Goal: Task Accomplishment & Management: Complete application form

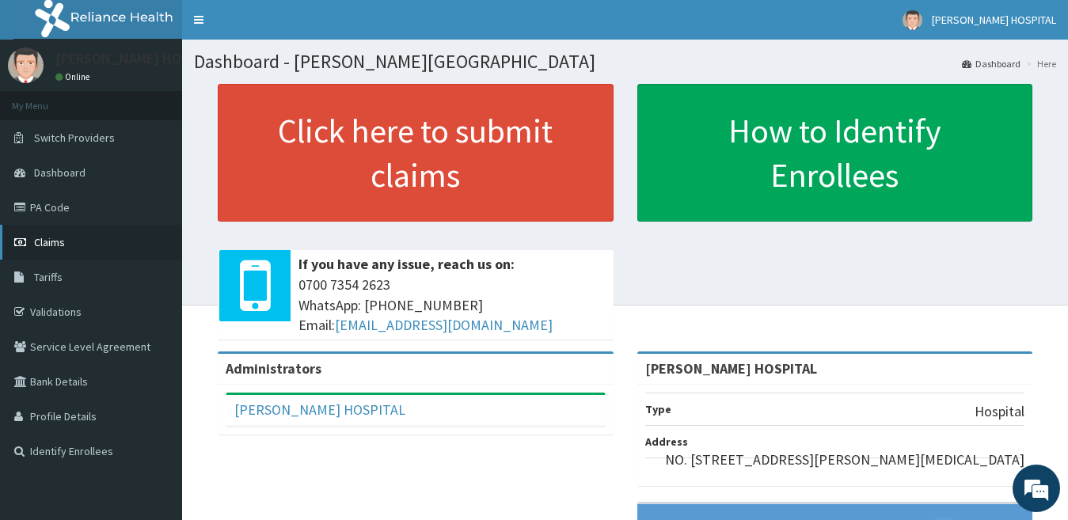
click at [62, 240] on span "Claims" at bounding box center [49, 242] width 31 height 14
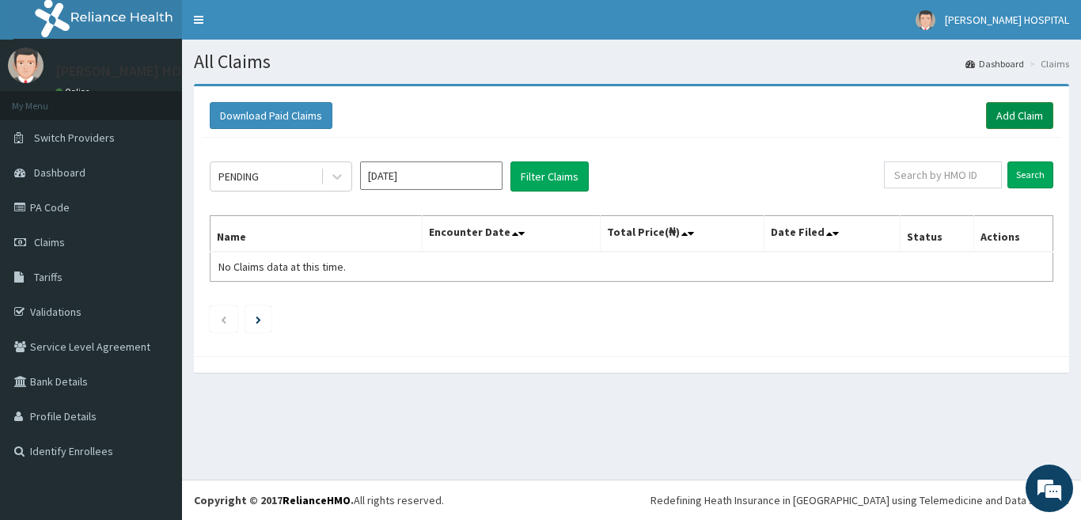
click at [1021, 116] on link "Add Claim" at bounding box center [1019, 115] width 67 height 27
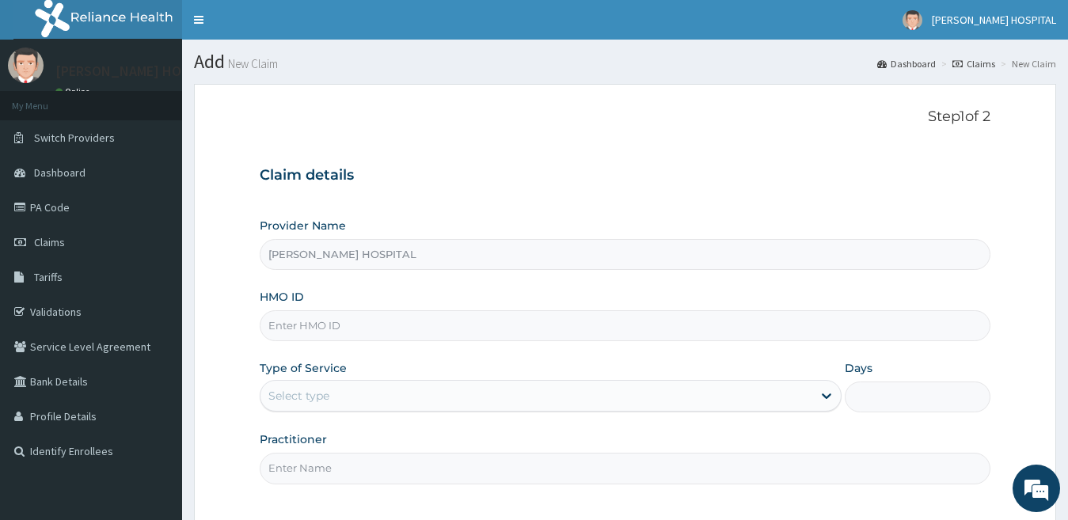
click at [381, 314] on input "HMO ID" at bounding box center [626, 325] width 732 height 31
paste input "API/10157/C"
type input "API/10157/C"
click at [332, 378] on div "Type of Service Select type" at bounding box center [551, 386] width 583 height 52
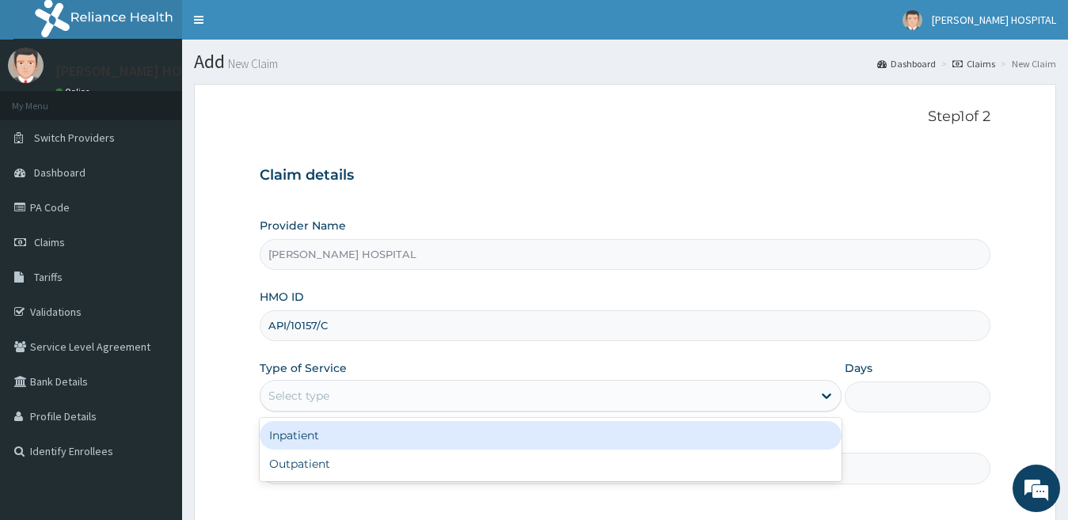
click at [330, 389] on div "Select type" at bounding box center [536, 395] width 553 height 25
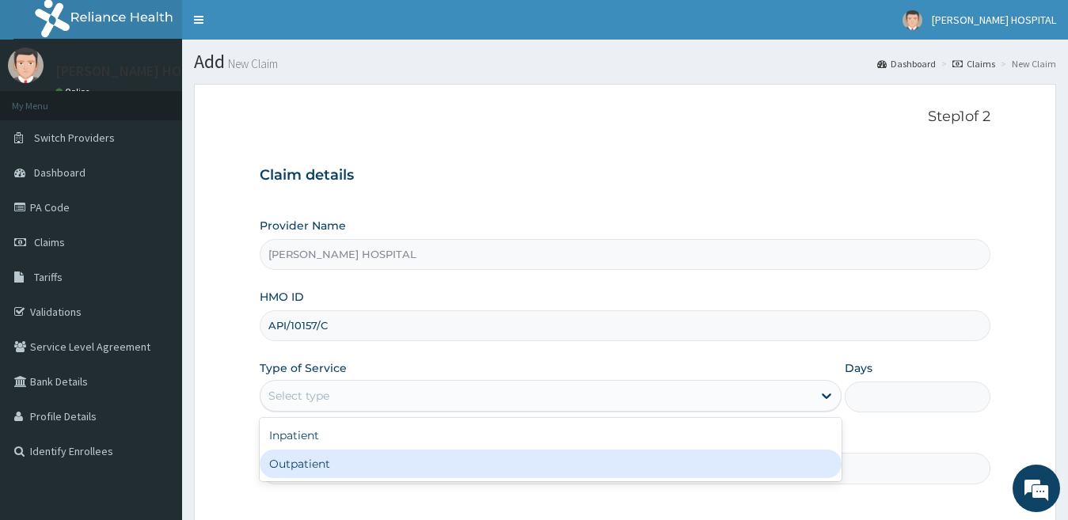
click at [326, 454] on div "Outpatient" at bounding box center [551, 464] width 583 height 29
type input "1"
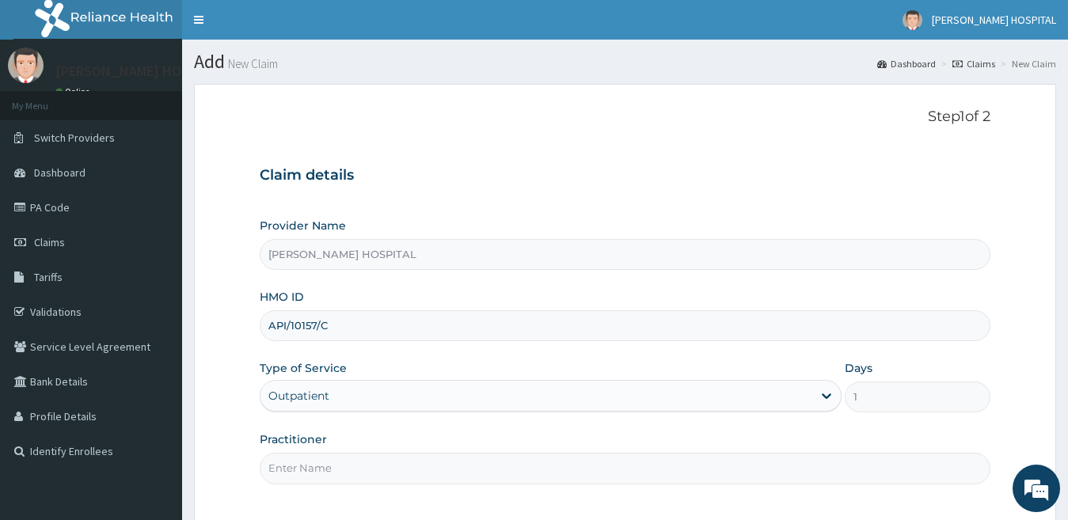
click at [390, 474] on input "Practitioner" at bounding box center [626, 468] width 732 height 31
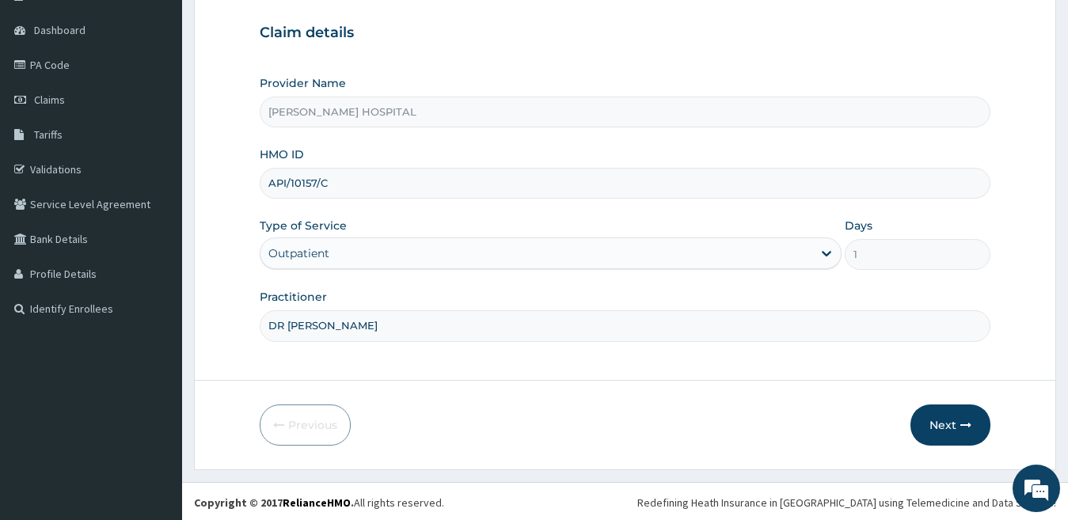
scroll to position [145, 0]
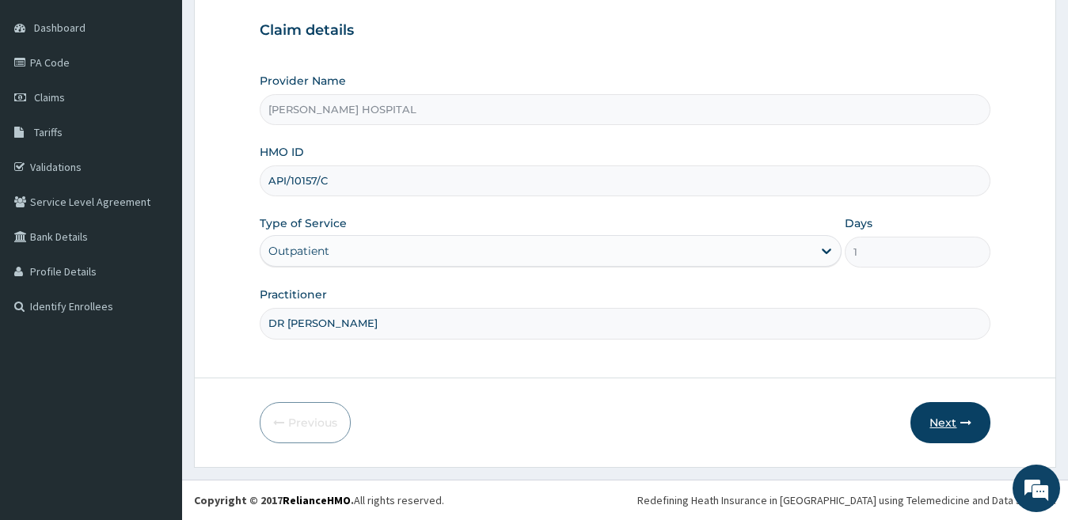
type input "DR [PERSON_NAME]"
click at [960, 425] on button "Next" at bounding box center [950, 422] width 80 height 41
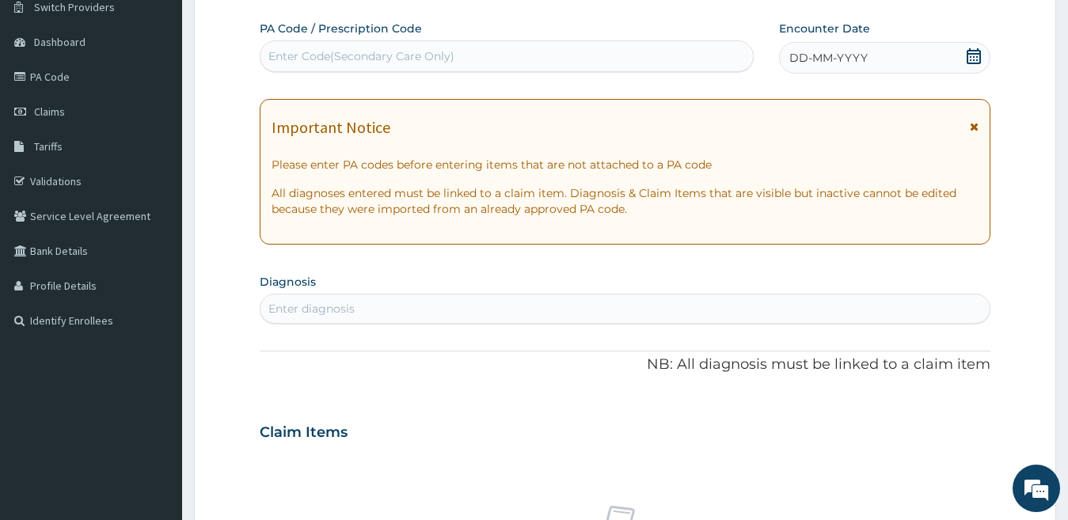
scroll to position [41, 0]
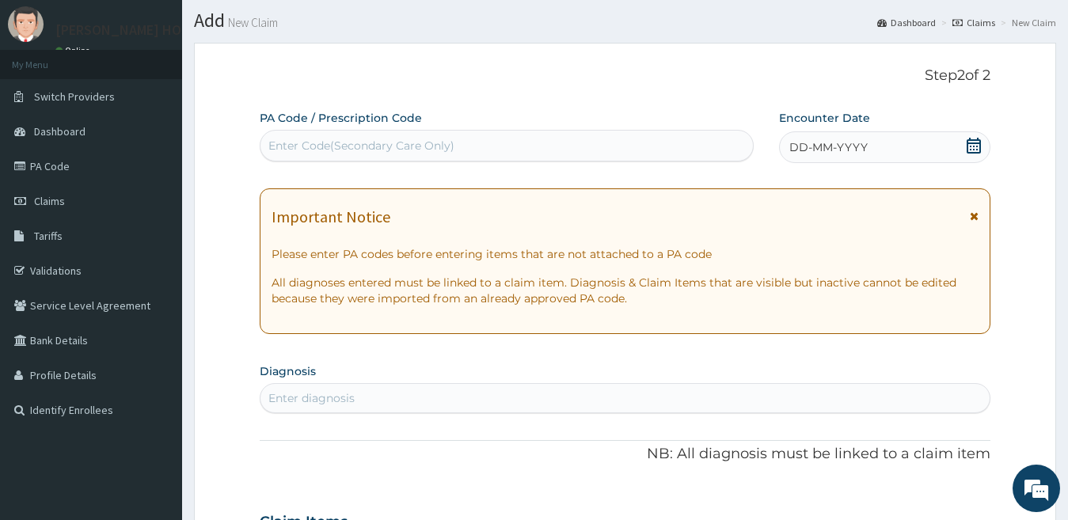
click at [969, 151] on icon at bounding box center [974, 146] width 16 height 16
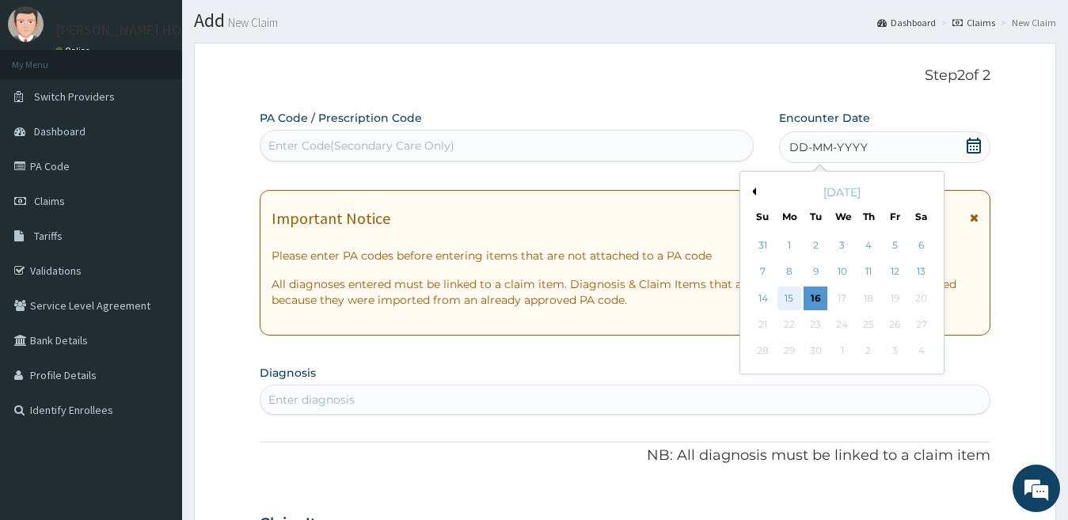
click at [790, 297] on div "15" at bounding box center [789, 299] width 24 height 24
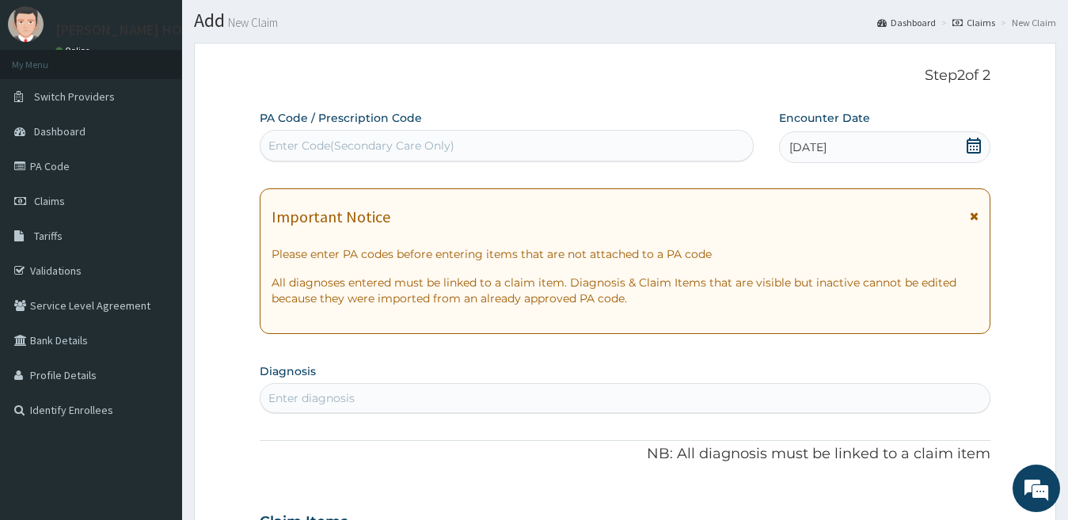
click at [976, 214] on icon at bounding box center [974, 216] width 9 height 11
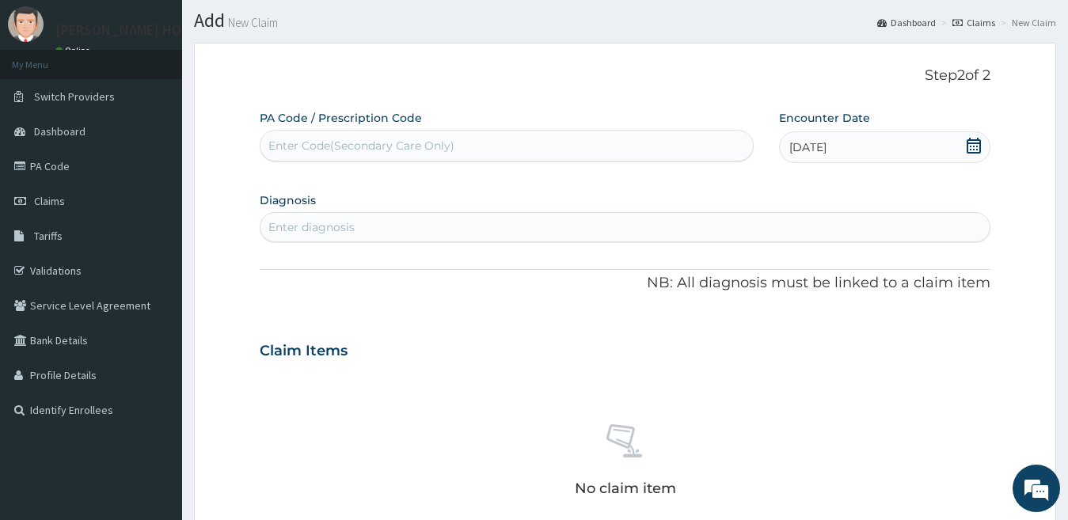
click at [695, 226] on div "Enter diagnosis" at bounding box center [625, 227] width 730 height 25
type input "PLASMOD"
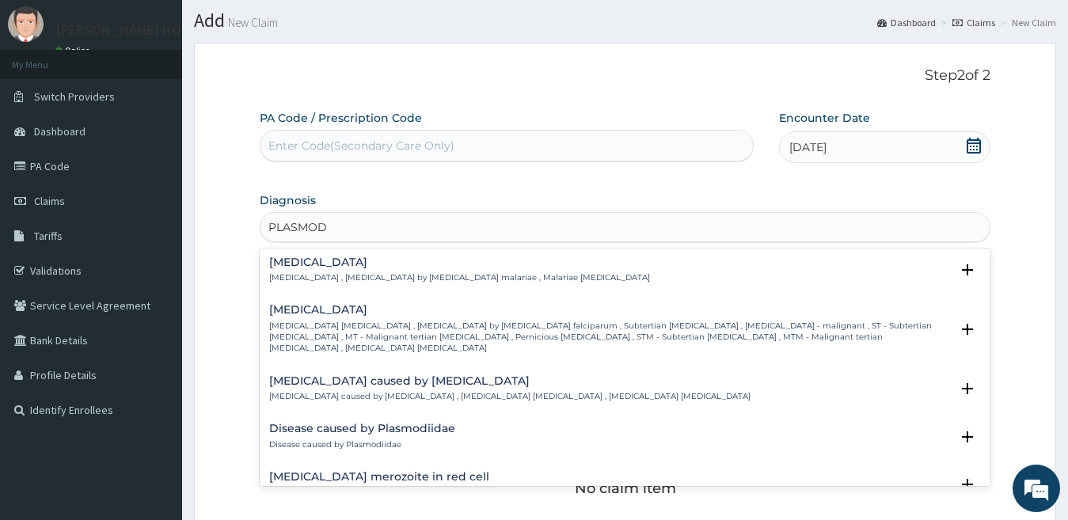
scroll to position [158, 0]
click at [962, 323] on icon "open select status" at bounding box center [967, 328] width 11 height 11
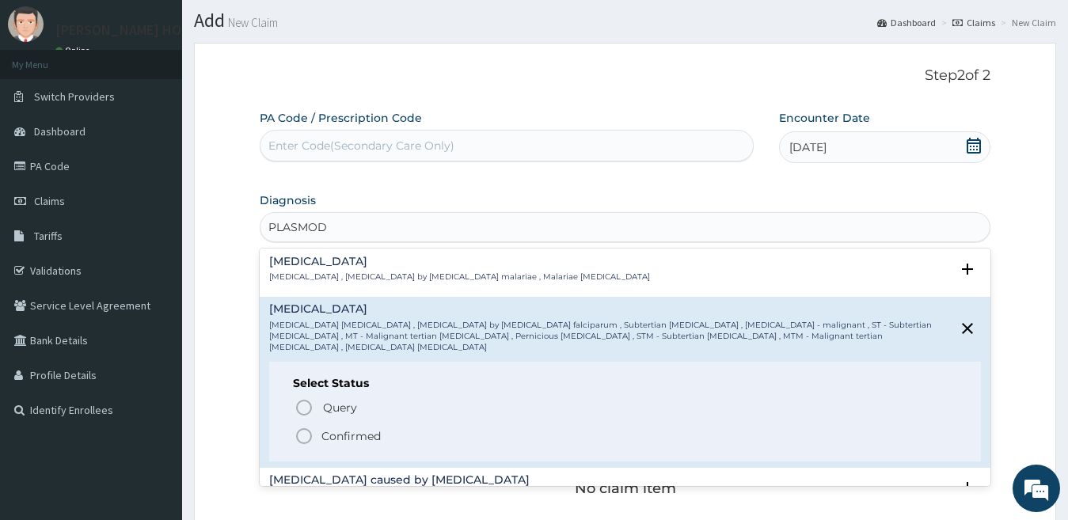
click at [305, 427] on icon "status option filled" at bounding box center [304, 436] width 19 height 19
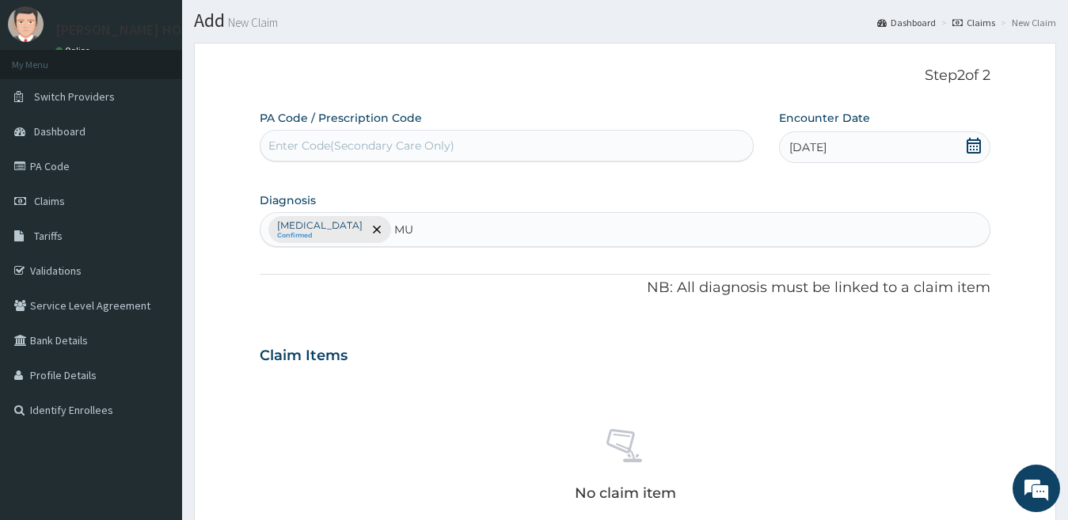
type input "M"
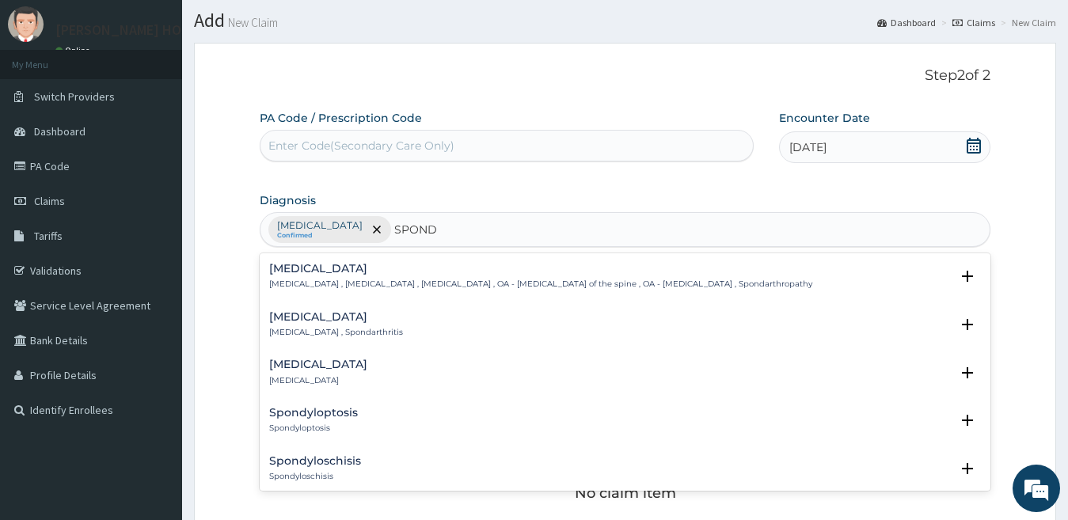
type input "SPONDY"
click at [403, 275] on h4 "[MEDICAL_DATA]" at bounding box center [540, 269] width 543 height 12
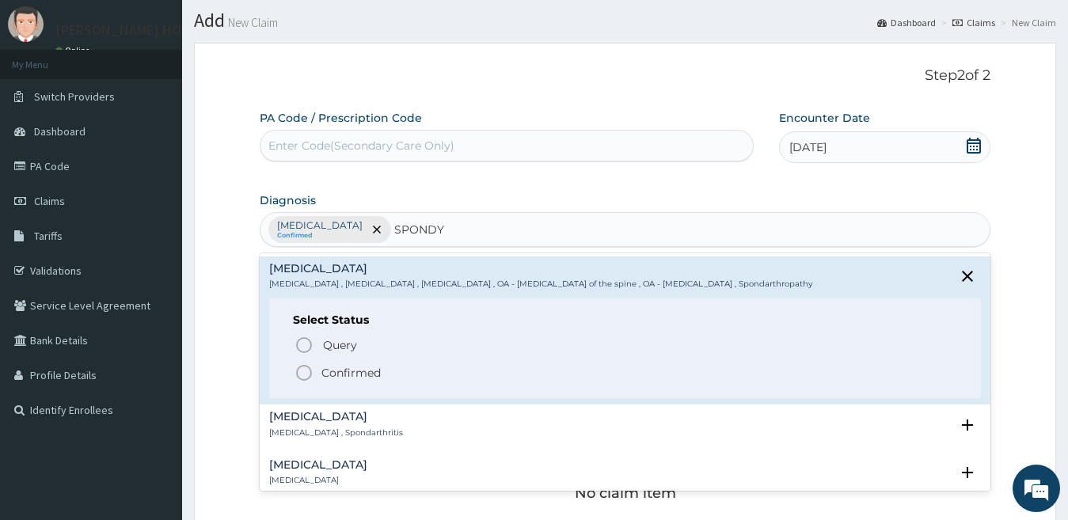
click at [300, 379] on circle "status option filled" at bounding box center [304, 373] width 14 height 14
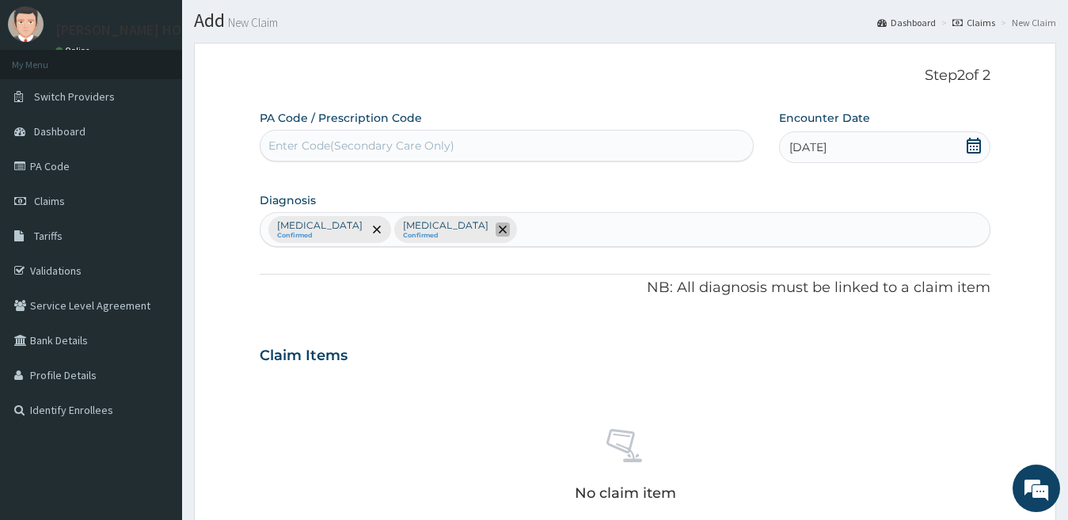
click at [499, 230] on icon "remove selection option" at bounding box center [503, 230] width 8 height 8
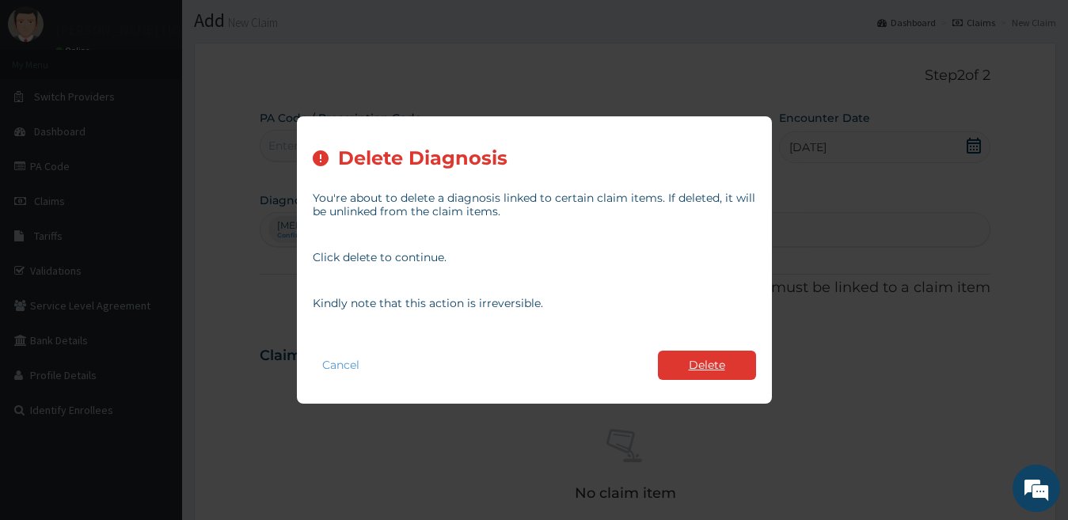
click at [701, 354] on button "Delete" at bounding box center [707, 365] width 98 height 29
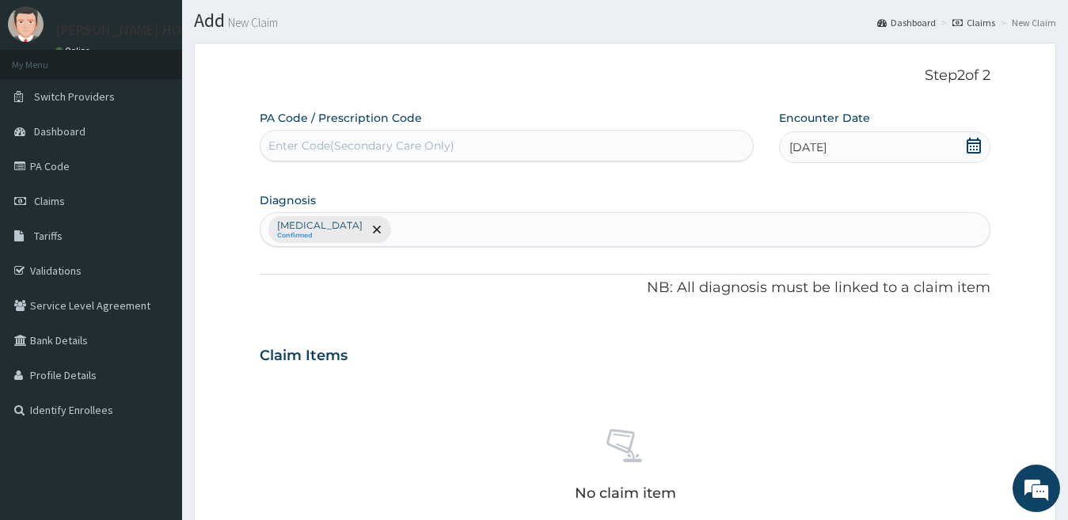
click at [474, 231] on div "[MEDICAL_DATA] Confirmed" at bounding box center [625, 229] width 730 height 33
type input "MUSCULO"
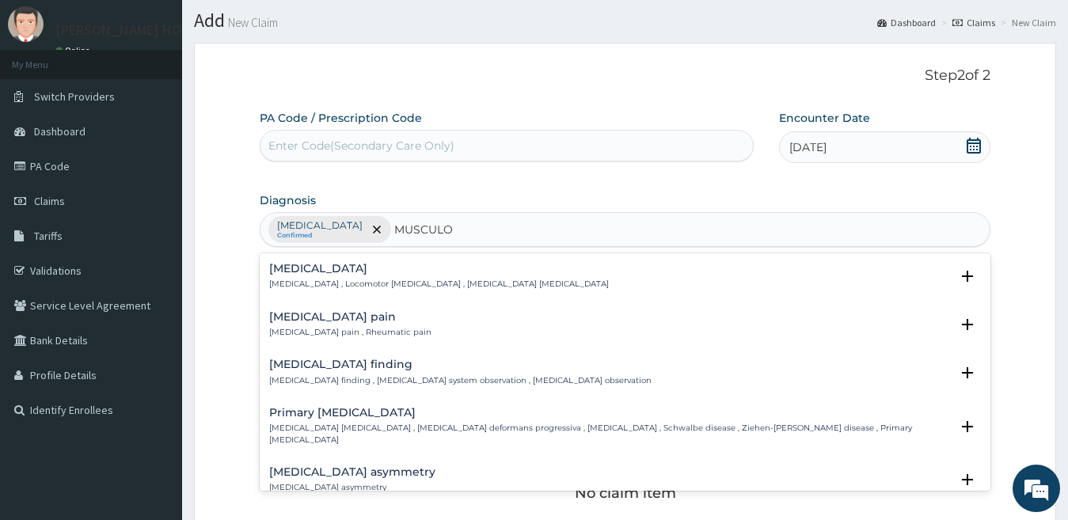
click at [395, 333] on p "[MEDICAL_DATA] pain , Rheumatic pain" at bounding box center [350, 332] width 162 height 11
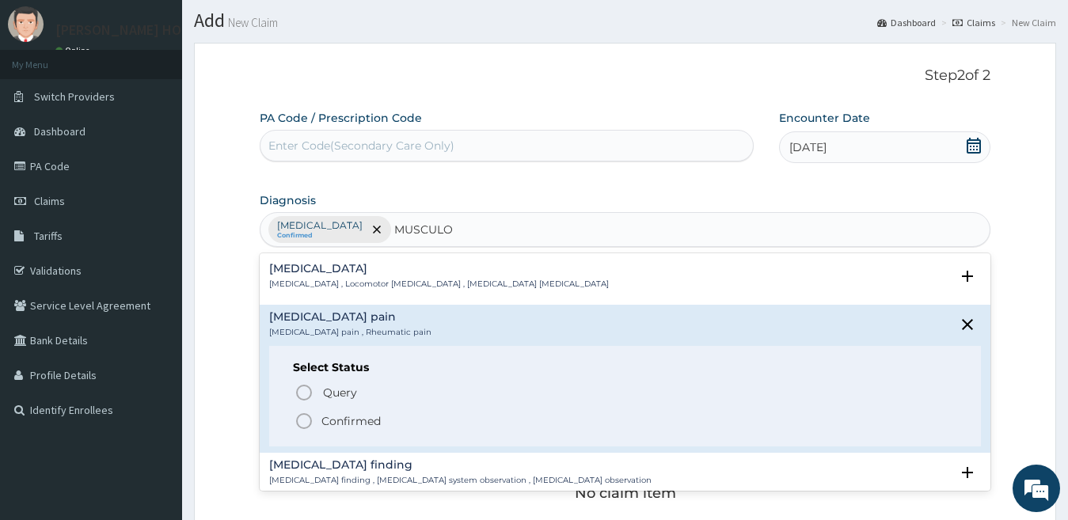
click at [303, 429] on icon "status option filled" at bounding box center [304, 421] width 19 height 19
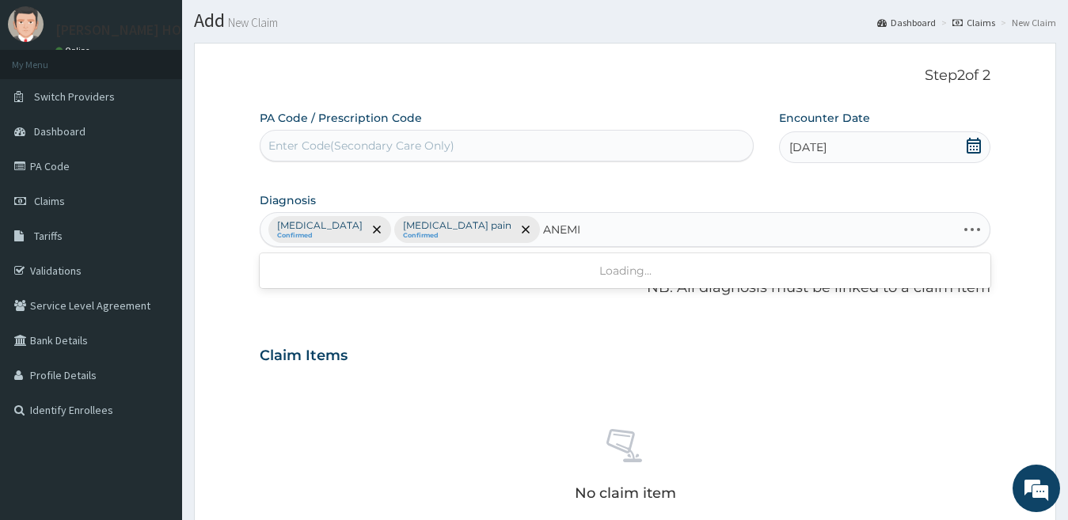
type input "[MEDICAL_DATA]"
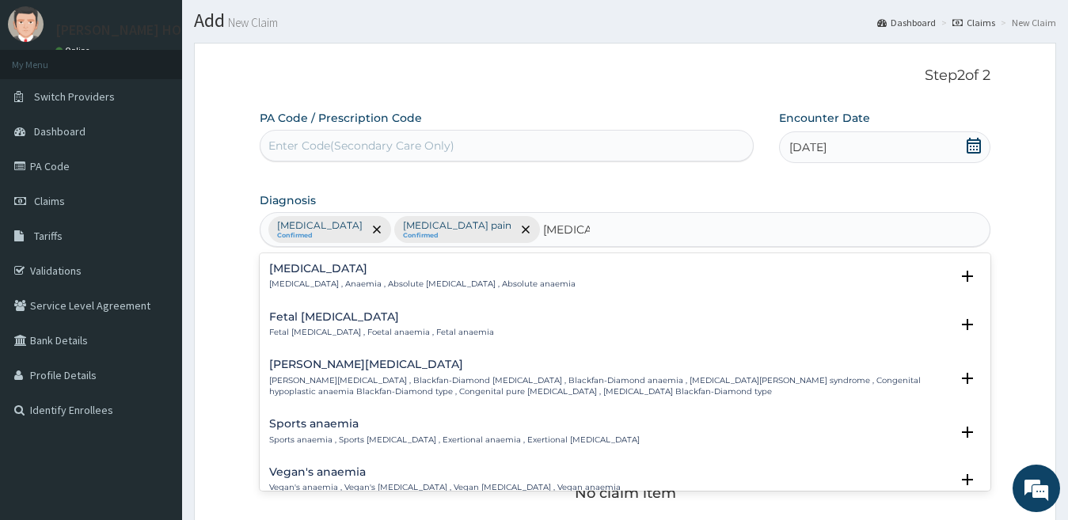
click at [494, 281] on p "[MEDICAL_DATA] , Anaemia , Absolute [MEDICAL_DATA] , Absolute anaemia" at bounding box center [422, 284] width 306 height 11
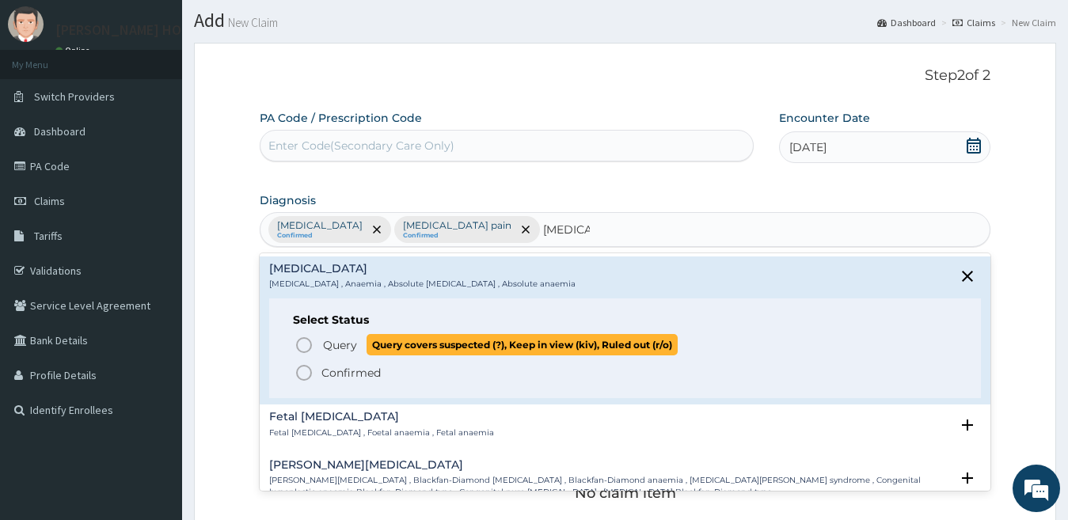
click at [312, 344] on icon "status option query" at bounding box center [304, 345] width 19 height 19
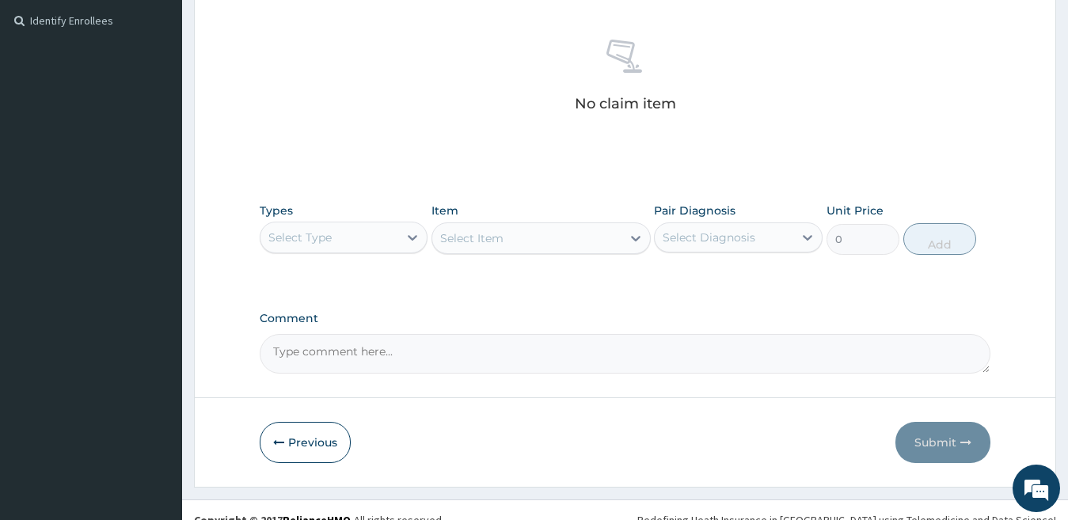
scroll to position [440, 0]
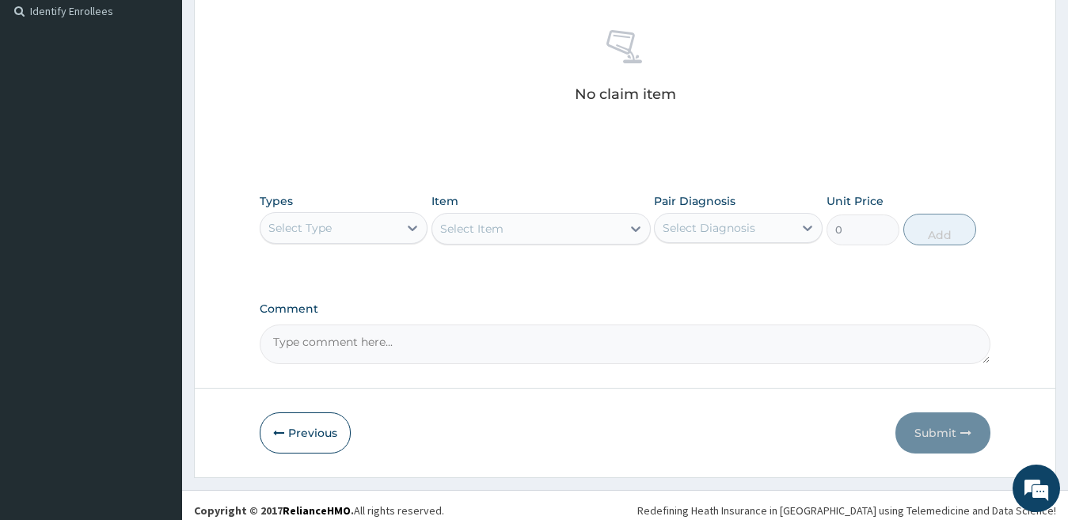
click at [352, 237] on div "Select Type" at bounding box center [329, 227] width 139 height 25
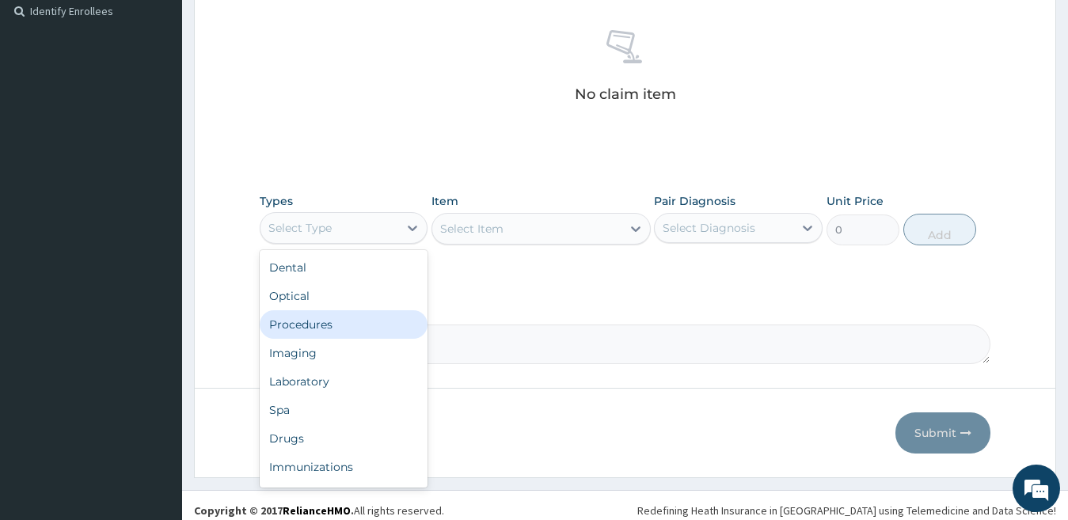
click at [349, 319] on div "Procedures" at bounding box center [344, 324] width 169 height 29
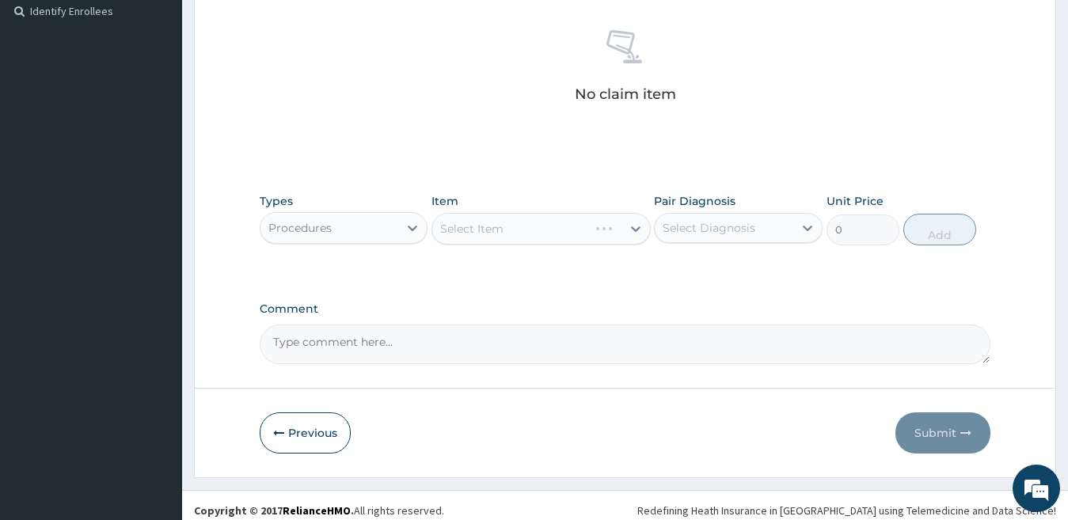
click at [538, 224] on div "Select Item" at bounding box center [540, 229] width 219 height 32
click at [466, 232] on div "Select Item" at bounding box center [471, 229] width 63 height 16
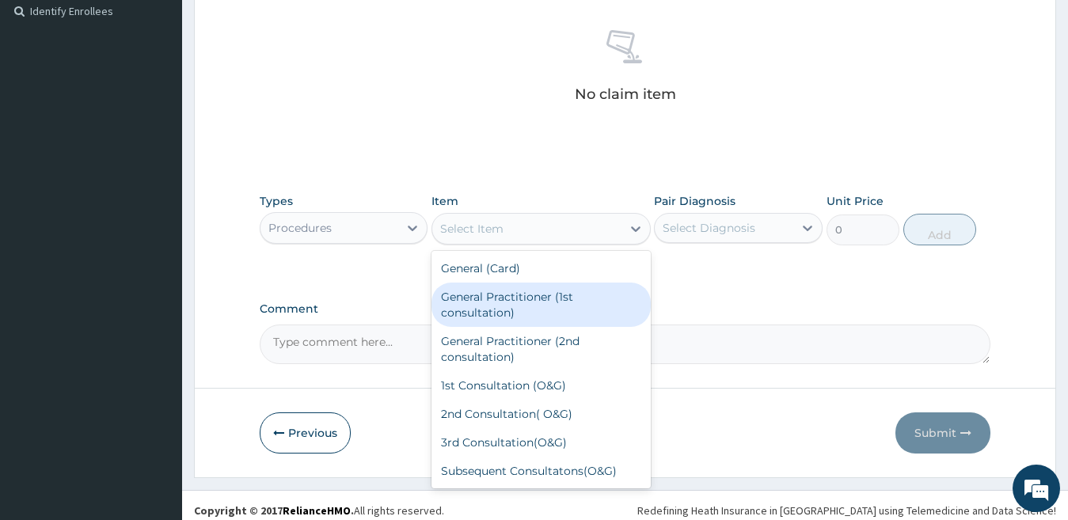
click at [488, 302] on div "General Practitioner (1st consultation)" at bounding box center [540, 305] width 219 height 44
type input "2500"
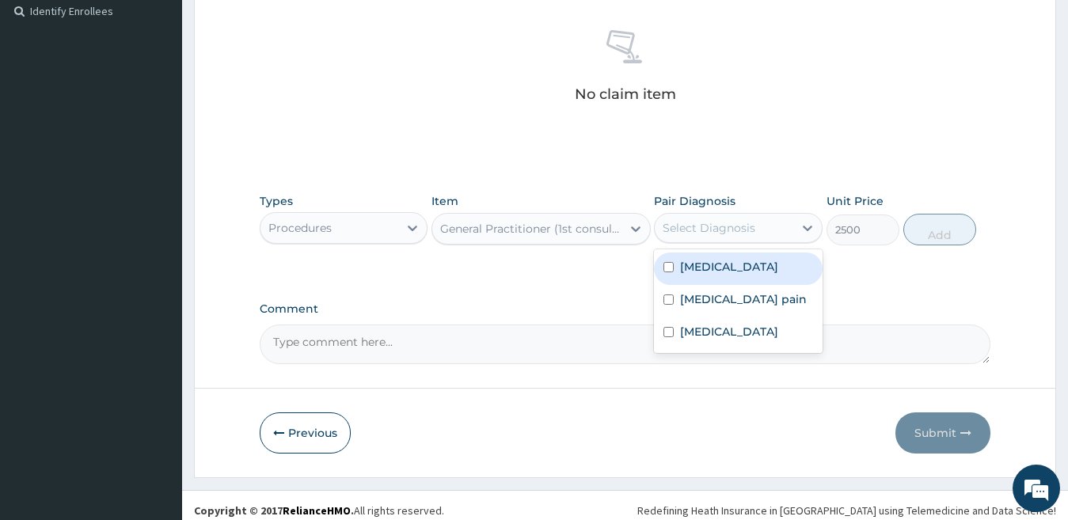
click at [726, 226] on div "Select Diagnosis" at bounding box center [709, 228] width 93 height 16
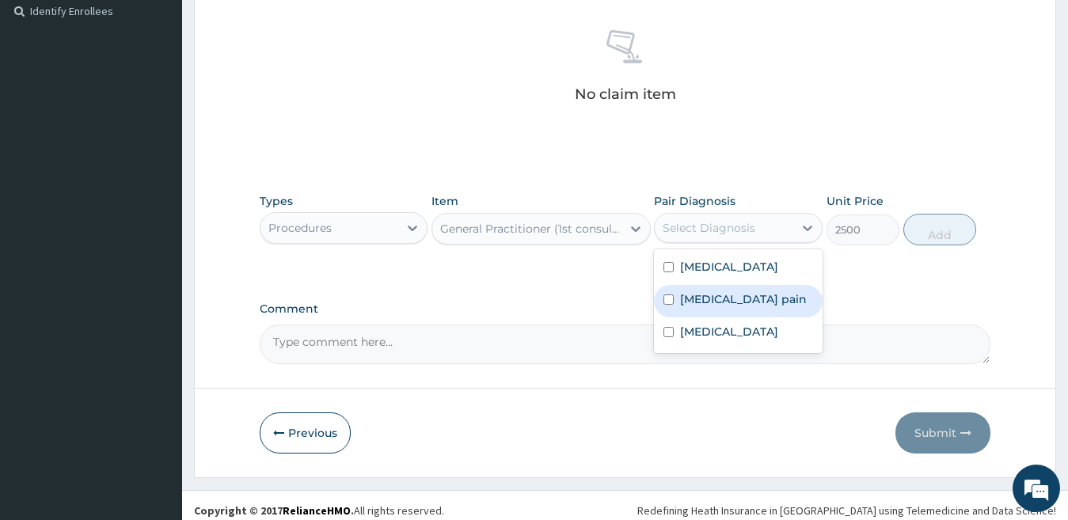
drag, startPoint x: 678, startPoint y: 275, endPoint x: 685, endPoint y: 303, distance: 29.4
click at [685, 303] on div "[MEDICAL_DATA] [MEDICAL_DATA] pain [MEDICAL_DATA]" at bounding box center [738, 301] width 169 height 104
click at [685, 303] on label "[MEDICAL_DATA] pain" at bounding box center [743, 299] width 127 height 16
checkbox input "true"
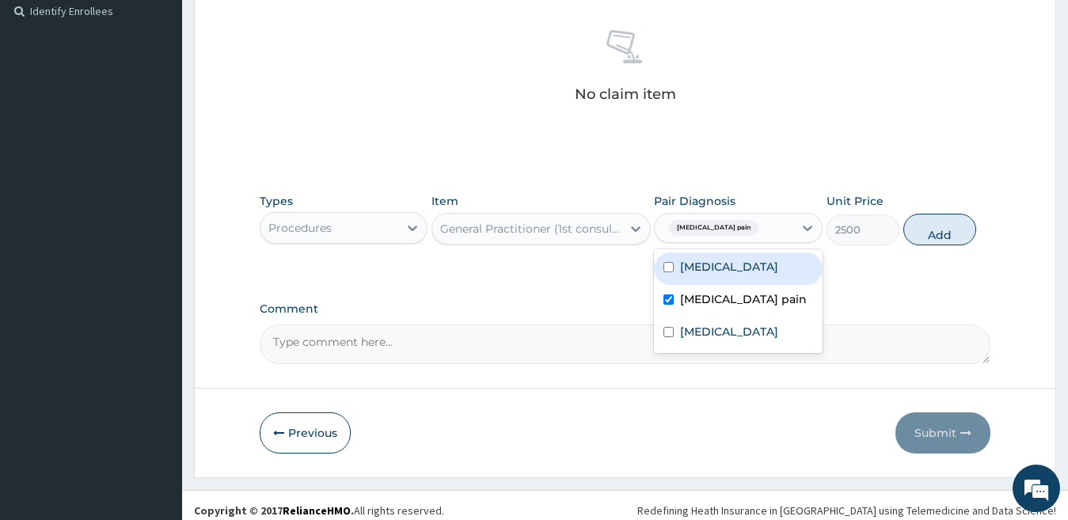
click at [680, 272] on label "[MEDICAL_DATA]" at bounding box center [729, 267] width 98 height 16
checkbox input "true"
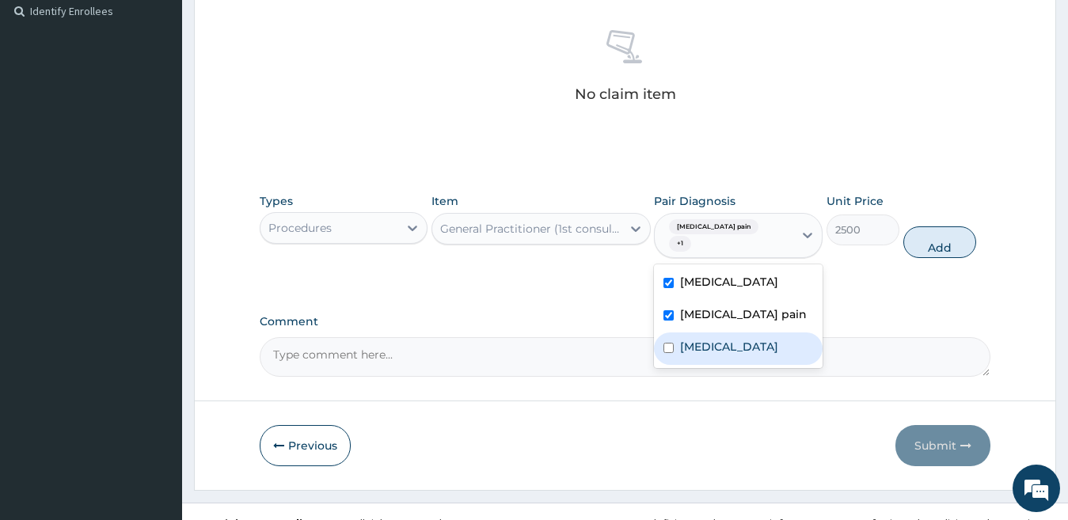
click at [684, 339] on label "[MEDICAL_DATA]" at bounding box center [729, 347] width 98 height 16
checkbox input "true"
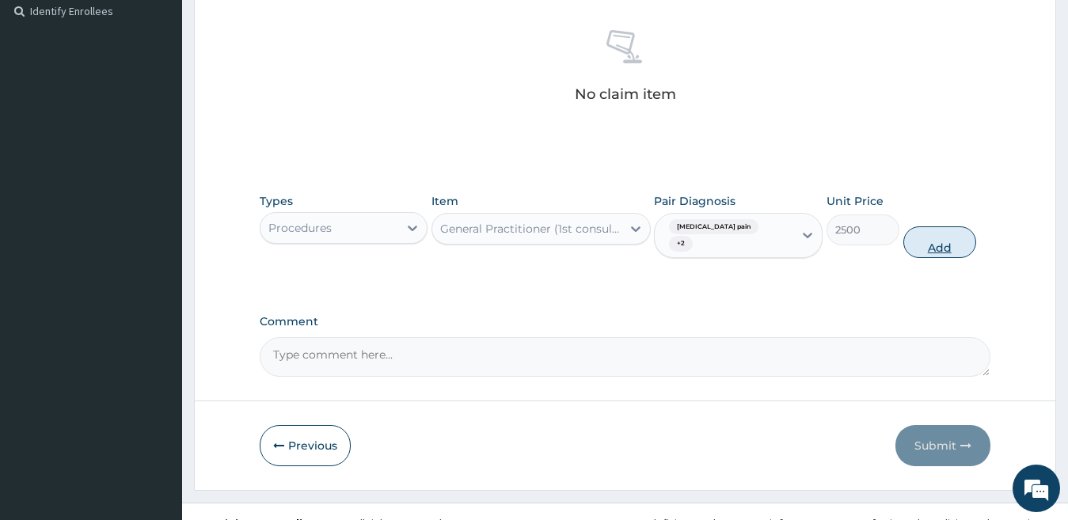
click at [929, 252] on button "Add" at bounding box center [939, 242] width 73 height 32
type input "0"
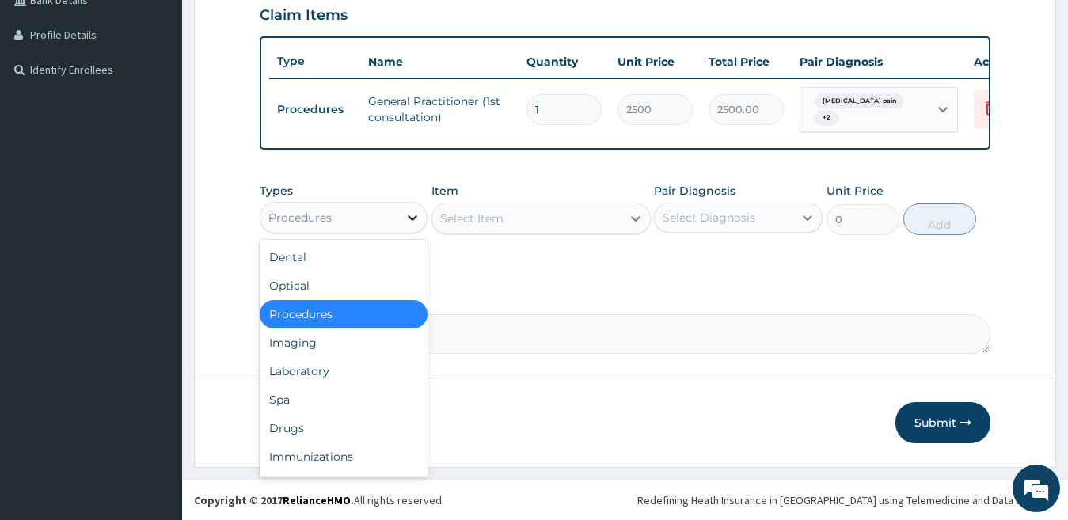
click at [420, 226] on icon at bounding box center [413, 218] width 16 height 16
click at [376, 364] on div "Laboratory" at bounding box center [344, 371] width 169 height 29
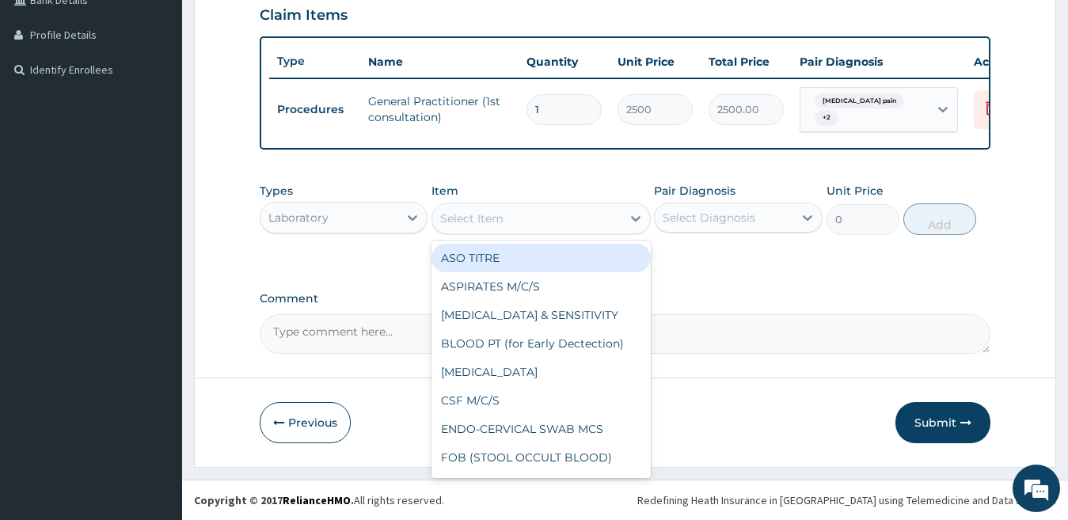
click at [517, 222] on div "Select Item" at bounding box center [526, 218] width 189 height 25
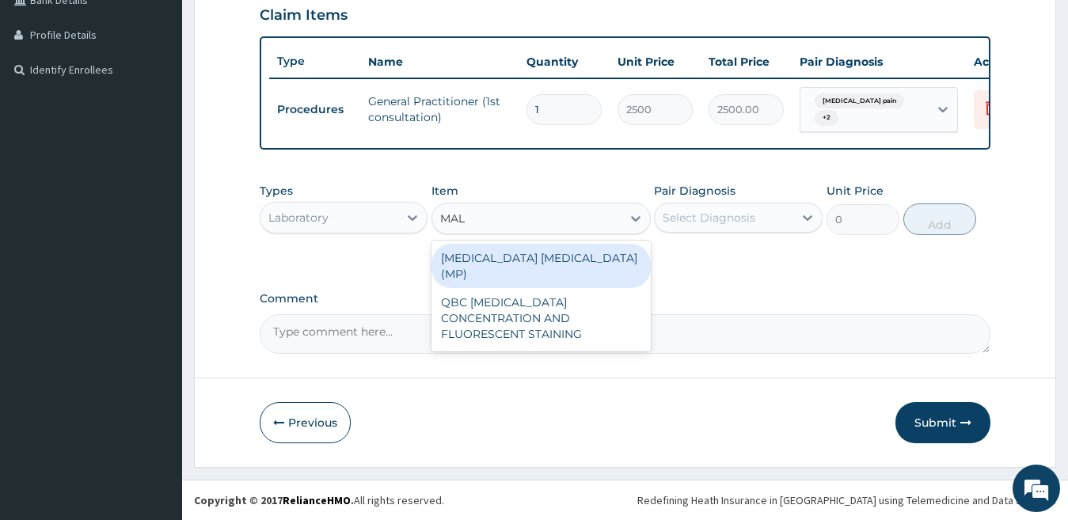
type input "MALA"
click at [530, 257] on div "[MEDICAL_DATA] [MEDICAL_DATA] (MP)" at bounding box center [540, 266] width 219 height 44
type input "1400"
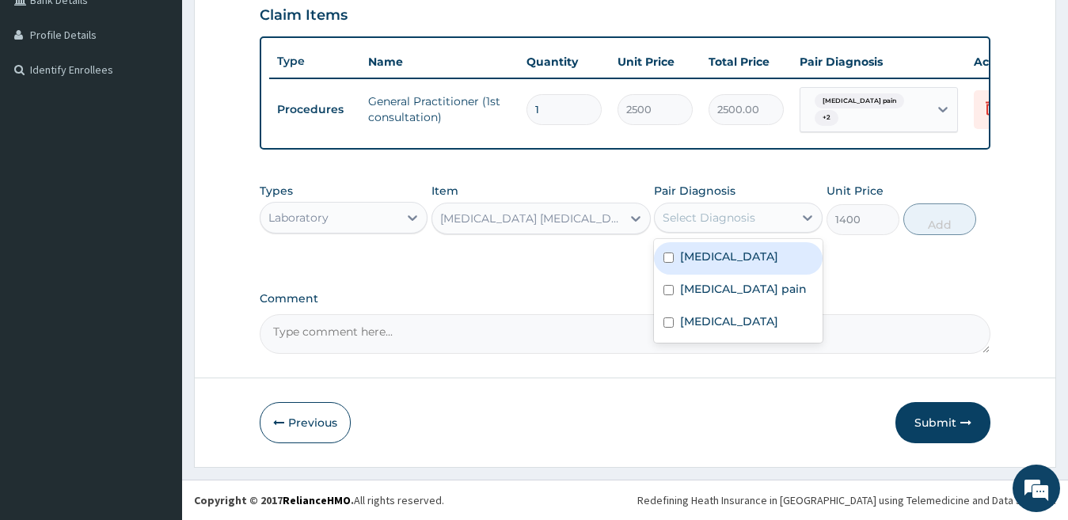
click at [753, 219] on div "Select Diagnosis" at bounding box center [709, 218] width 93 height 16
click at [724, 268] on div "[MEDICAL_DATA]" at bounding box center [738, 258] width 169 height 32
checkbox input "true"
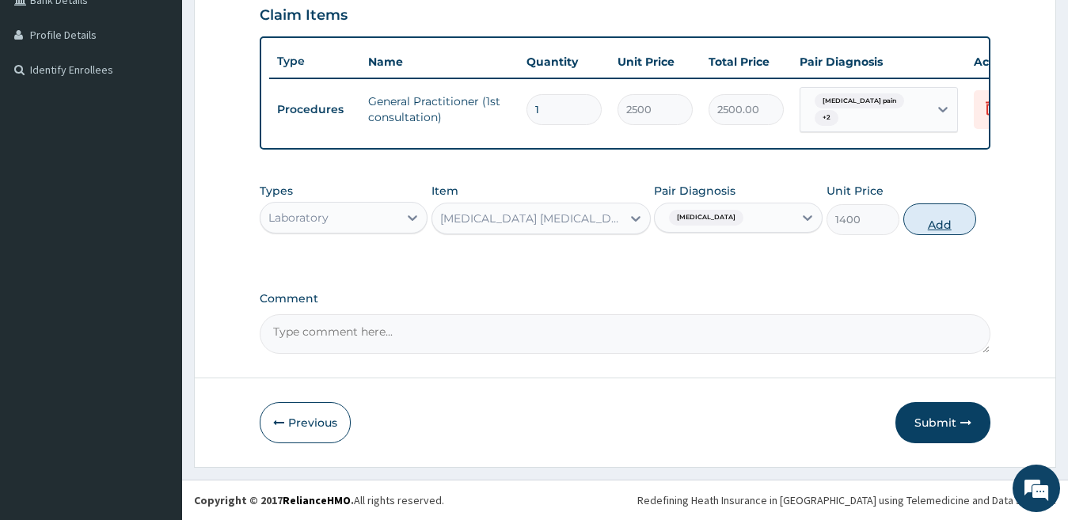
click at [957, 220] on button "Add" at bounding box center [939, 219] width 73 height 32
type input "0"
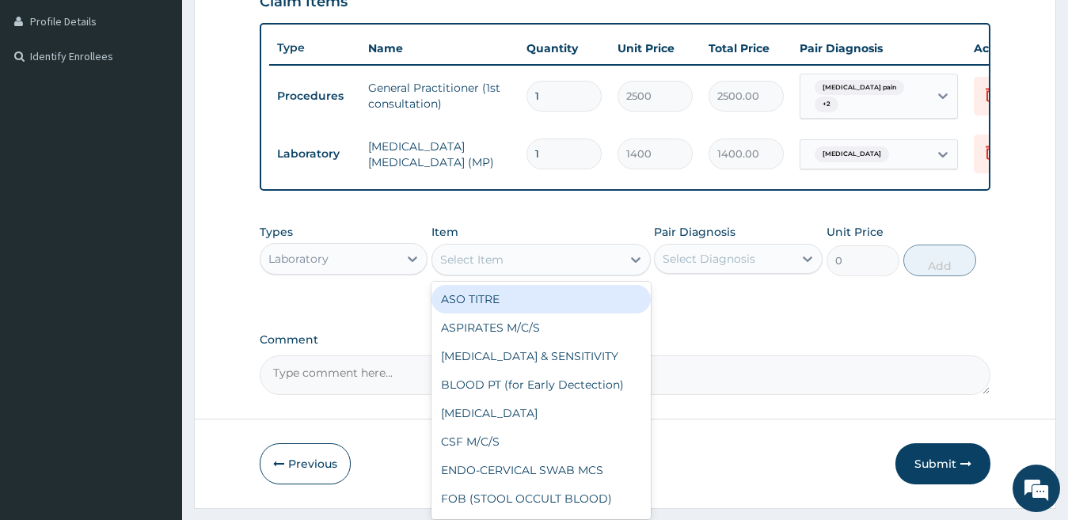
click at [508, 260] on div "Select Item" at bounding box center [540, 260] width 219 height 32
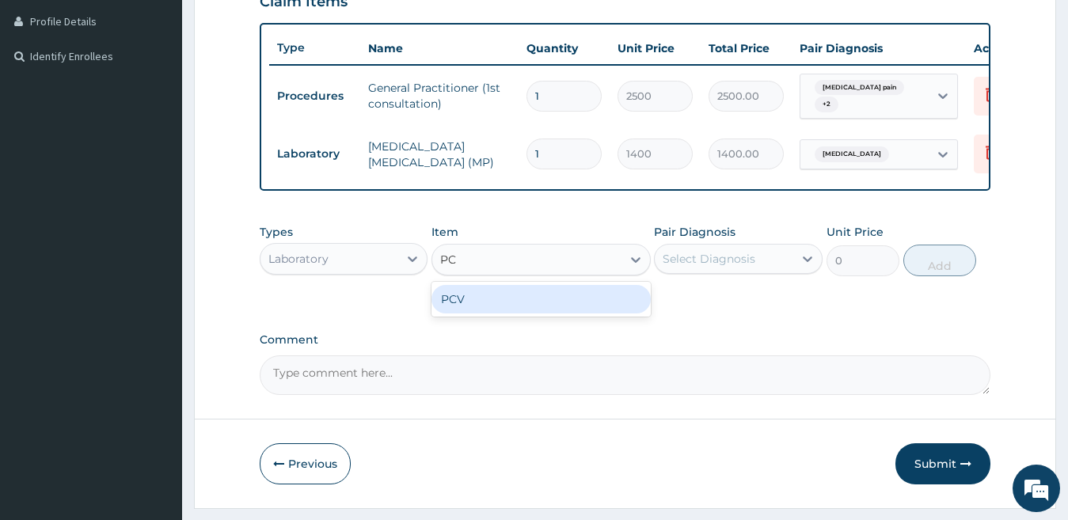
type input "PCV"
click at [496, 309] on div "PCV" at bounding box center [540, 299] width 219 height 29
type input "1000"
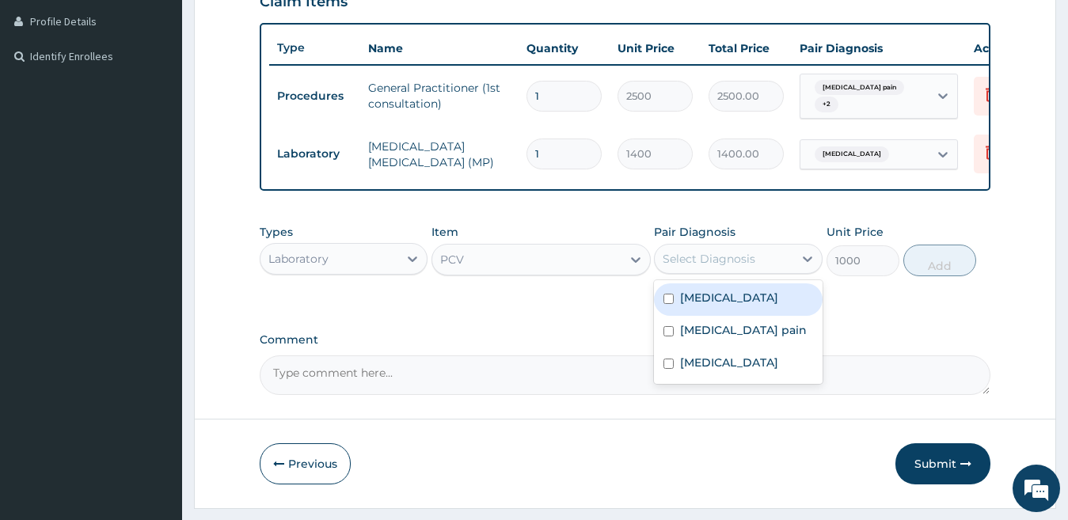
click at [700, 267] on div "Select Diagnosis" at bounding box center [709, 259] width 93 height 16
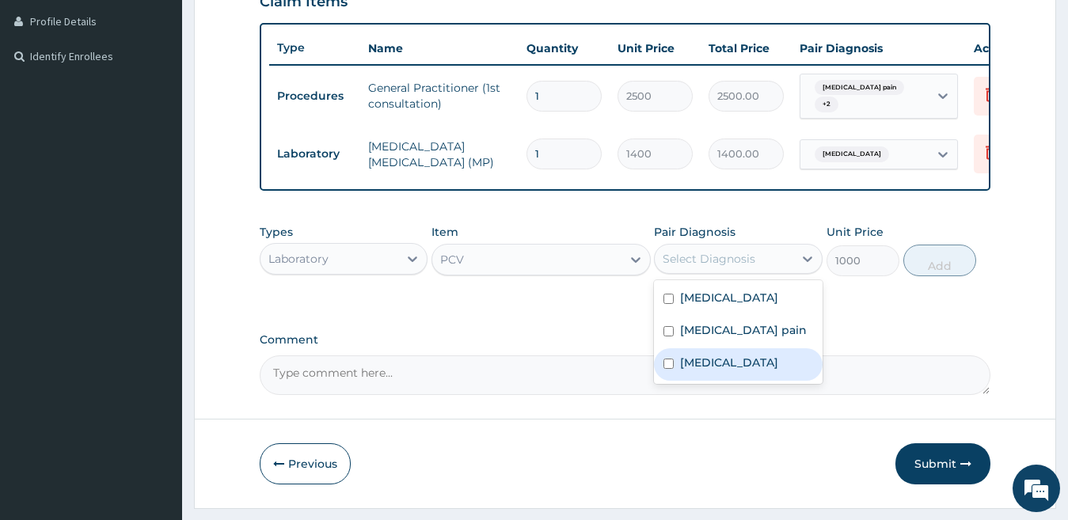
click at [699, 371] on label "[MEDICAL_DATA]" at bounding box center [729, 363] width 98 height 16
checkbox input "true"
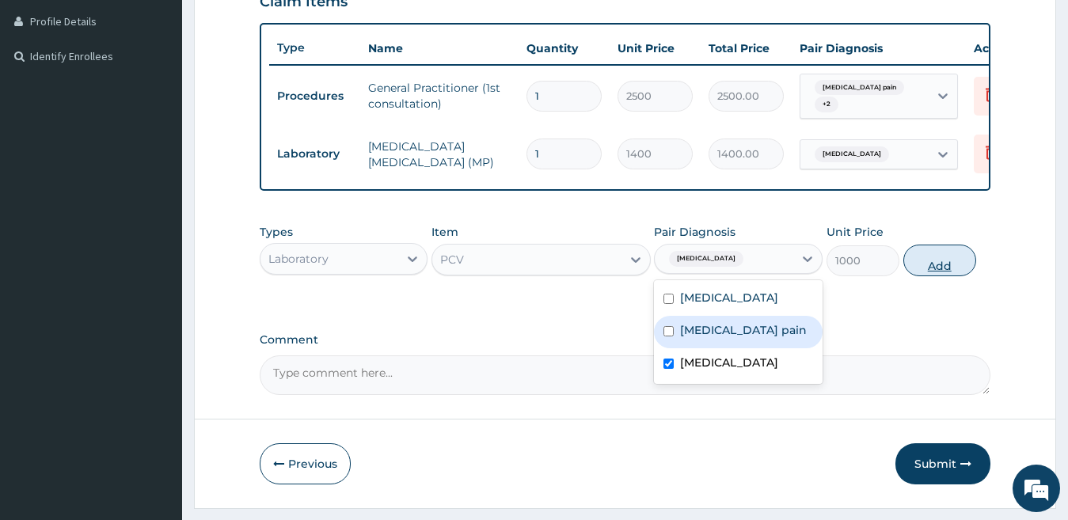
click at [943, 272] on button "Add" at bounding box center [939, 261] width 73 height 32
type input "0"
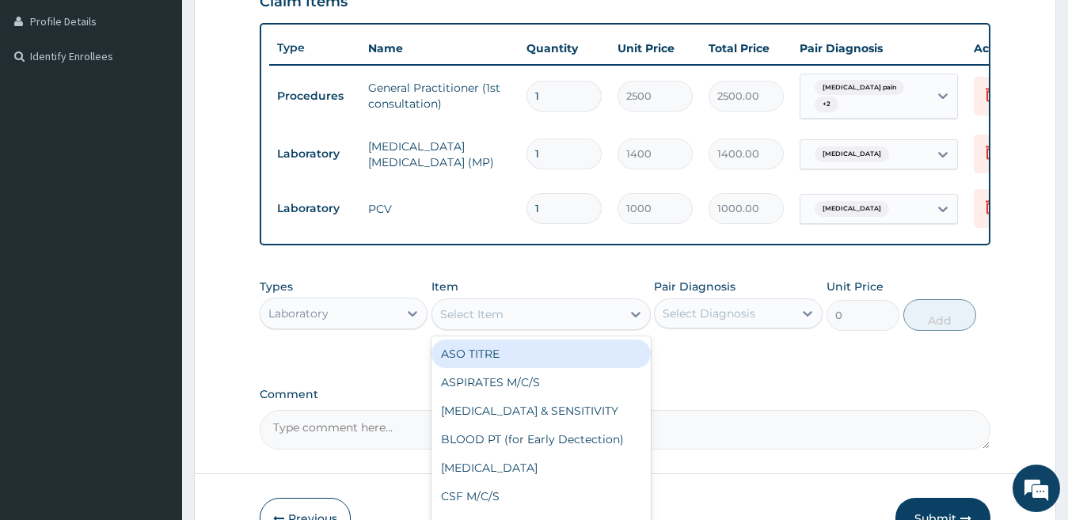
click at [486, 327] on div "Select Item" at bounding box center [526, 314] width 189 height 25
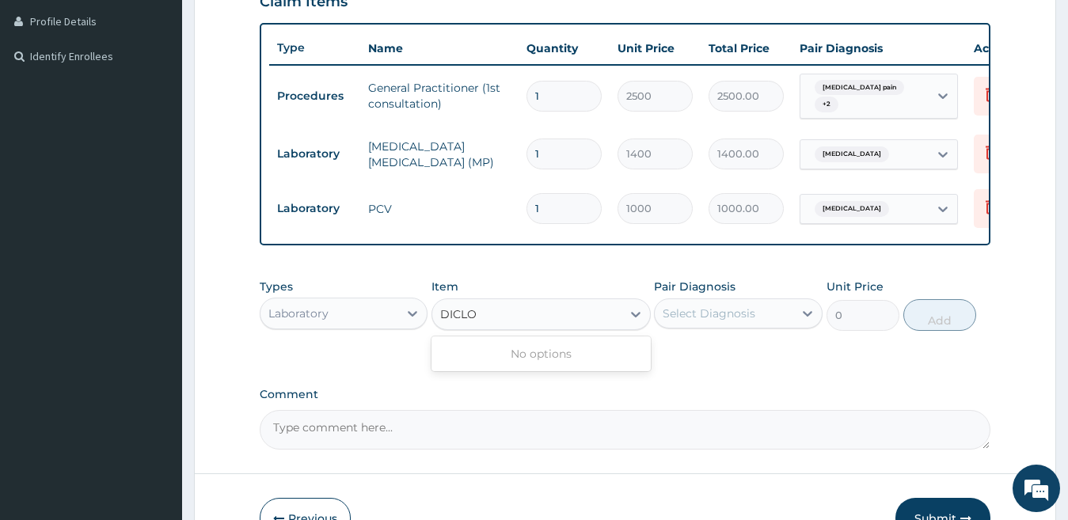
type input "DICLO"
click at [378, 326] on div "Laboratory" at bounding box center [329, 313] width 139 height 25
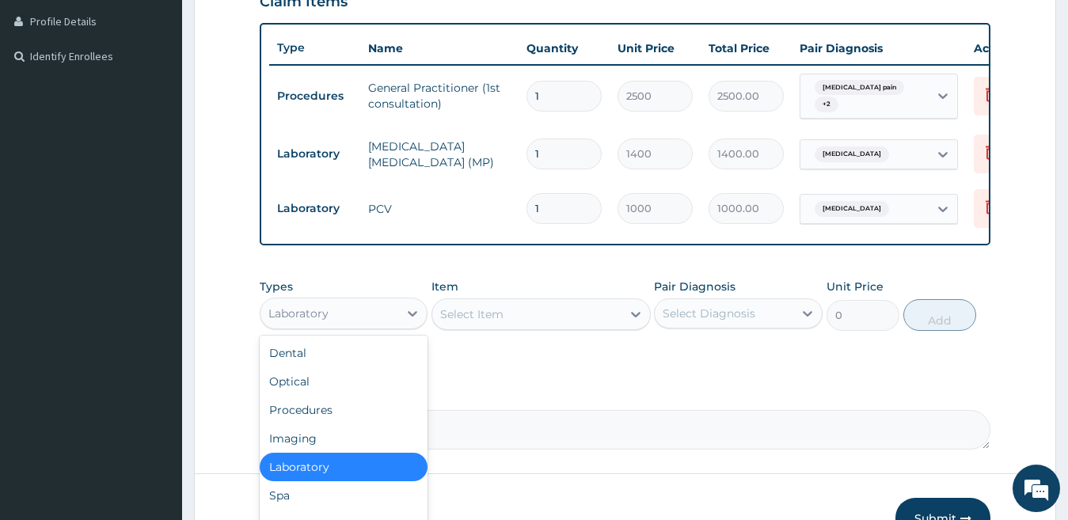
scroll to position [54, 0]
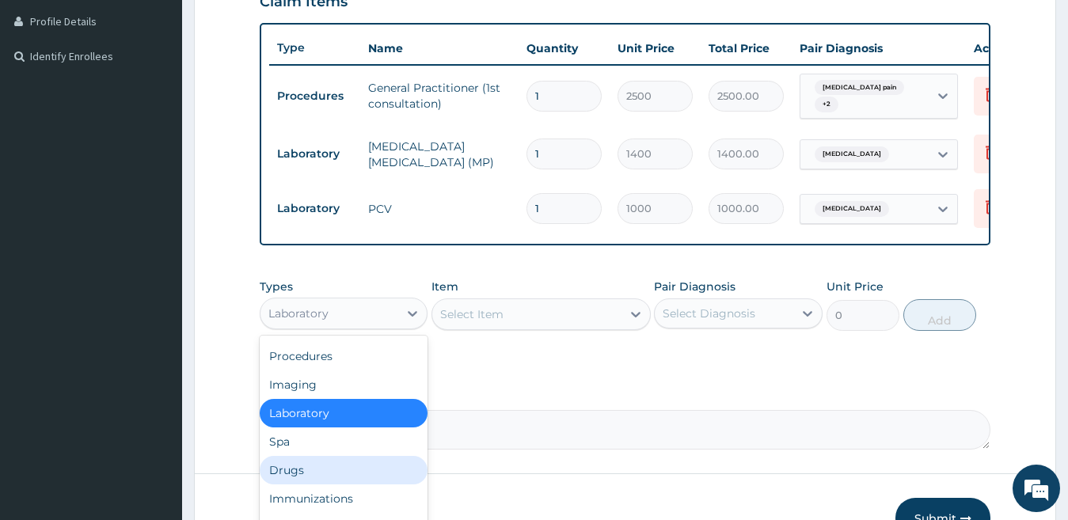
click at [302, 485] on div "Drugs" at bounding box center [344, 470] width 169 height 29
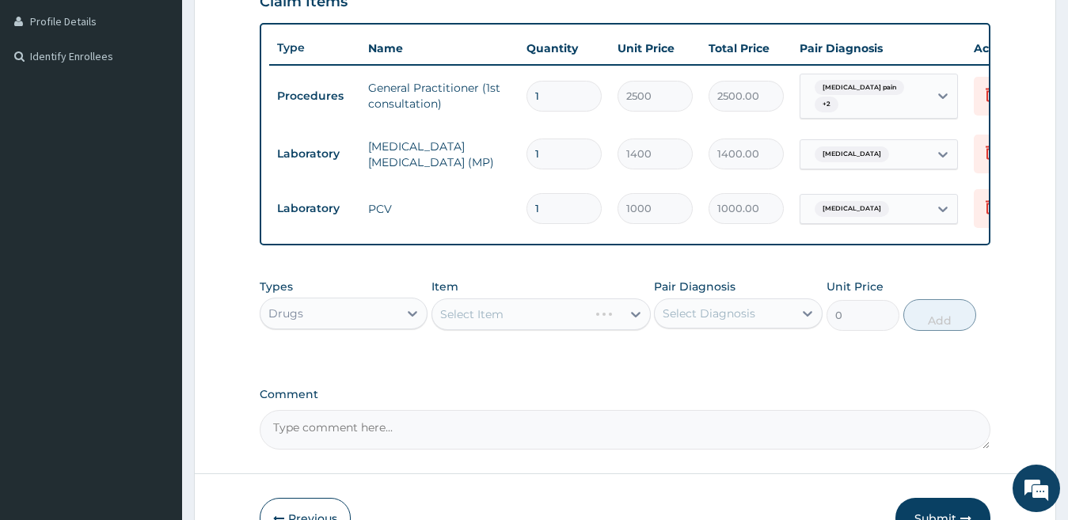
click at [466, 318] on div "Select Item" at bounding box center [540, 314] width 219 height 32
click at [470, 322] on div "Select Item" at bounding box center [540, 314] width 219 height 32
click at [503, 322] on div "Select Item" at bounding box center [471, 314] width 63 height 16
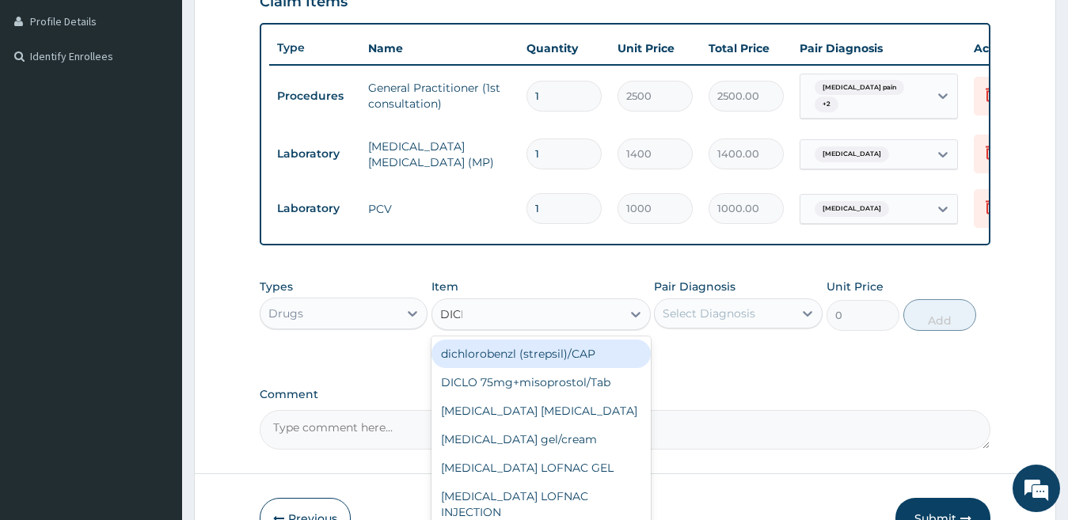
type input "DICLO"
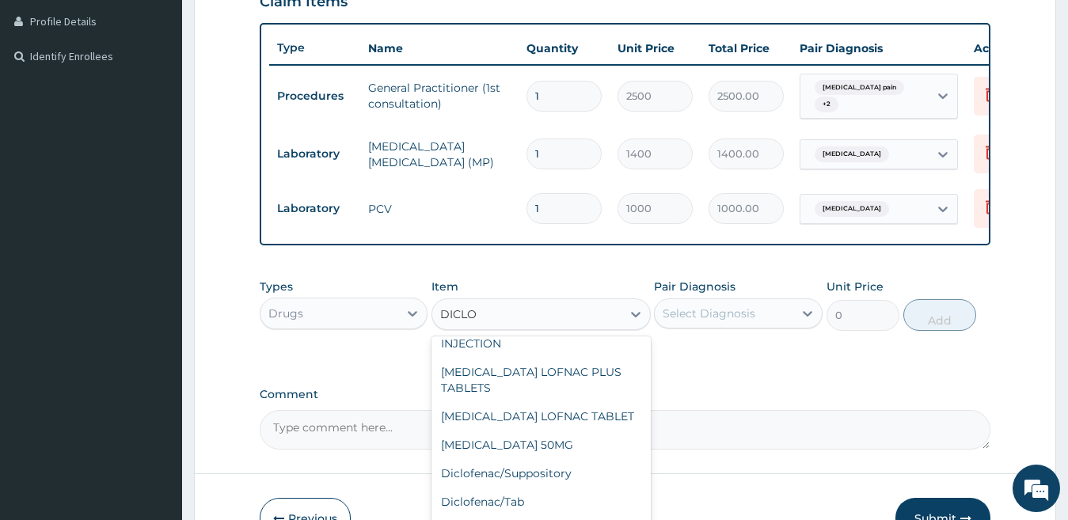
scroll to position [143, 0]
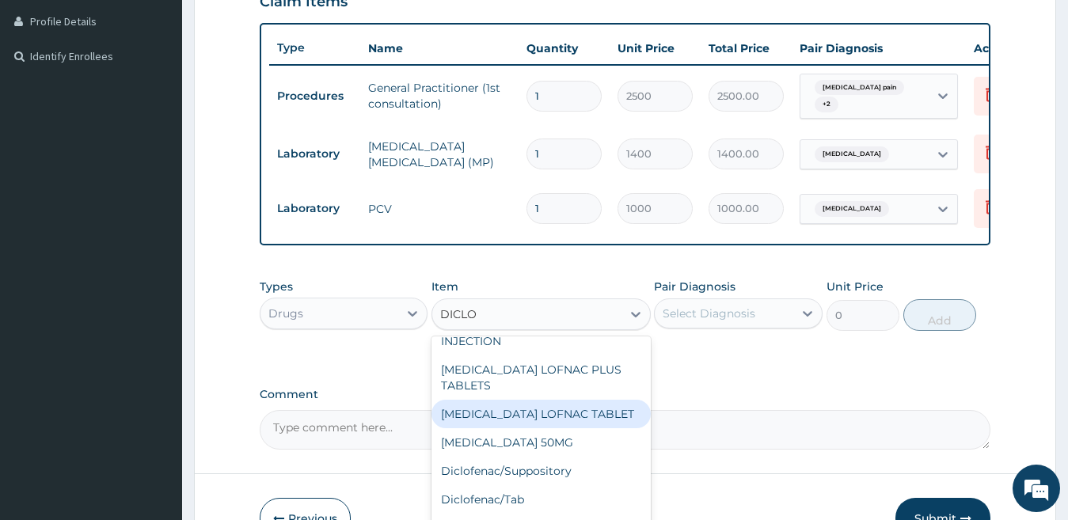
click at [586, 416] on div "[MEDICAL_DATA] LOFNAC TABLET" at bounding box center [540, 414] width 219 height 29
type input "101"
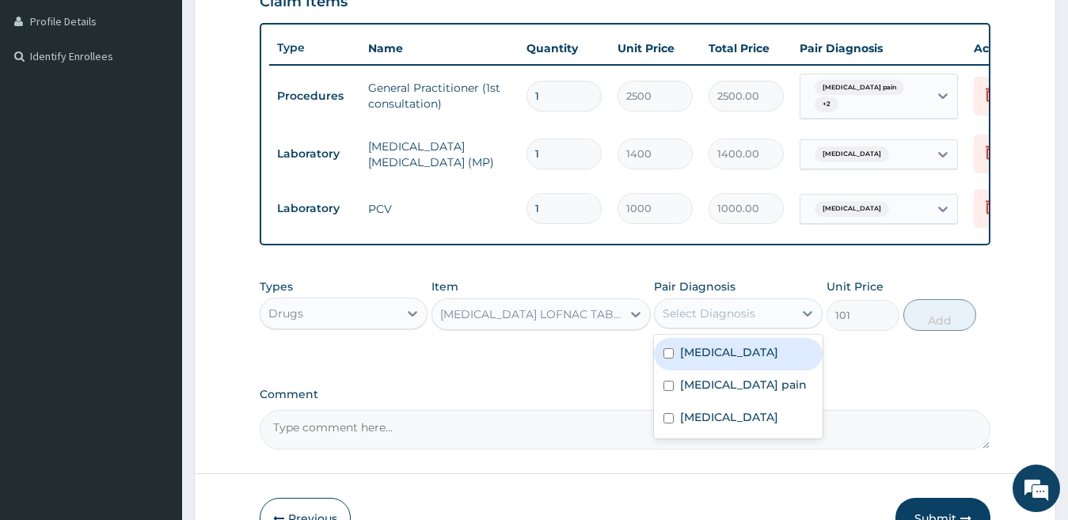
click at [702, 321] on div "Select Diagnosis" at bounding box center [709, 314] width 93 height 16
click at [561, 315] on div "[MEDICAL_DATA] LOFNAC TABLET" at bounding box center [526, 314] width 189 height 25
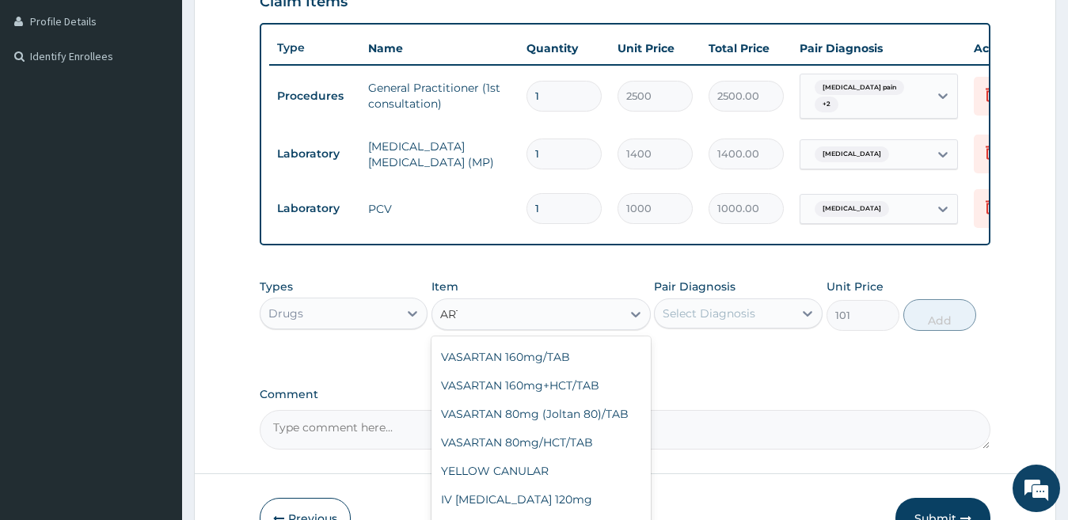
scroll to position [1271, 0]
type input "ARTHR"
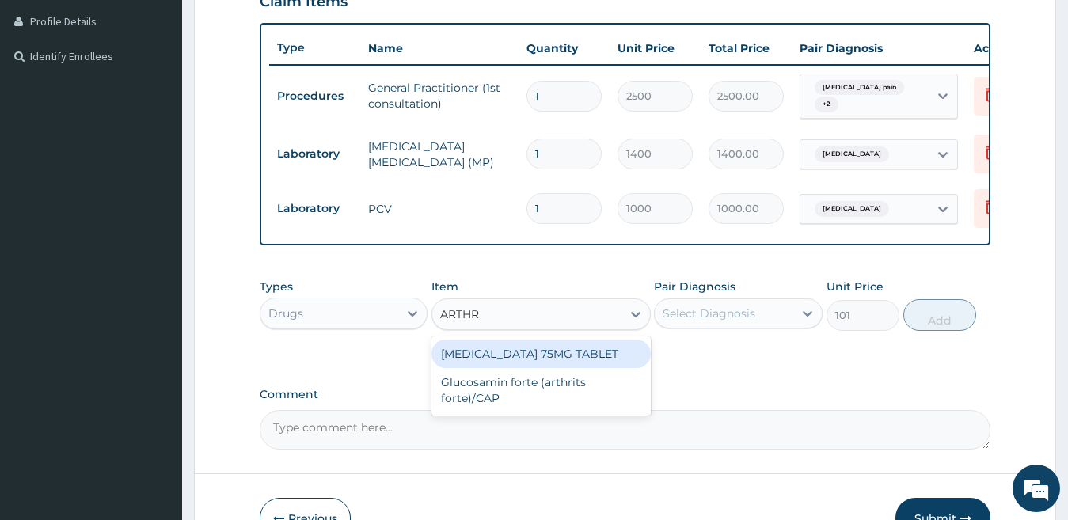
click at [583, 368] on div "[MEDICAL_DATA] 75MG TABLET" at bounding box center [540, 354] width 219 height 29
type input "128.52"
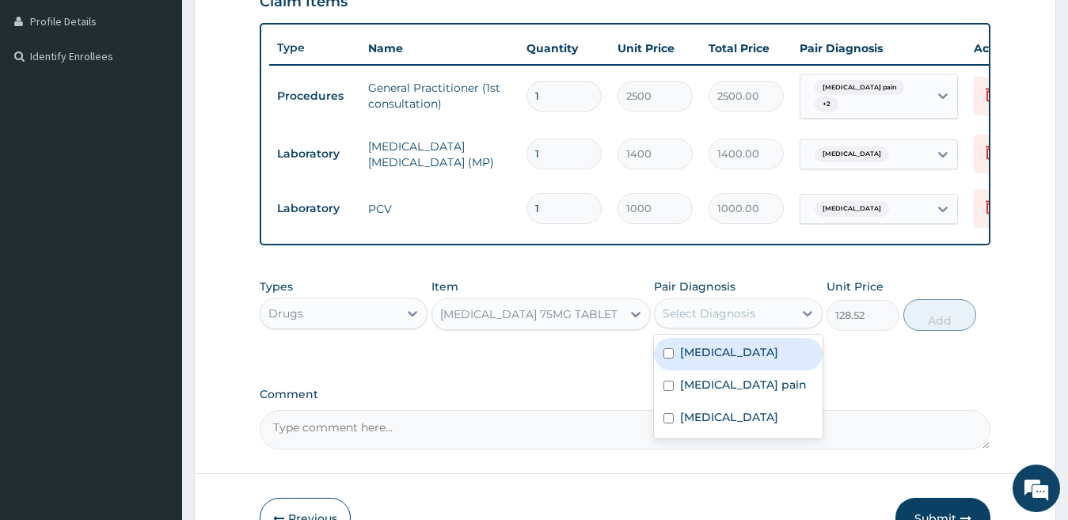
click at [719, 321] on div "Select Diagnosis" at bounding box center [709, 314] width 93 height 16
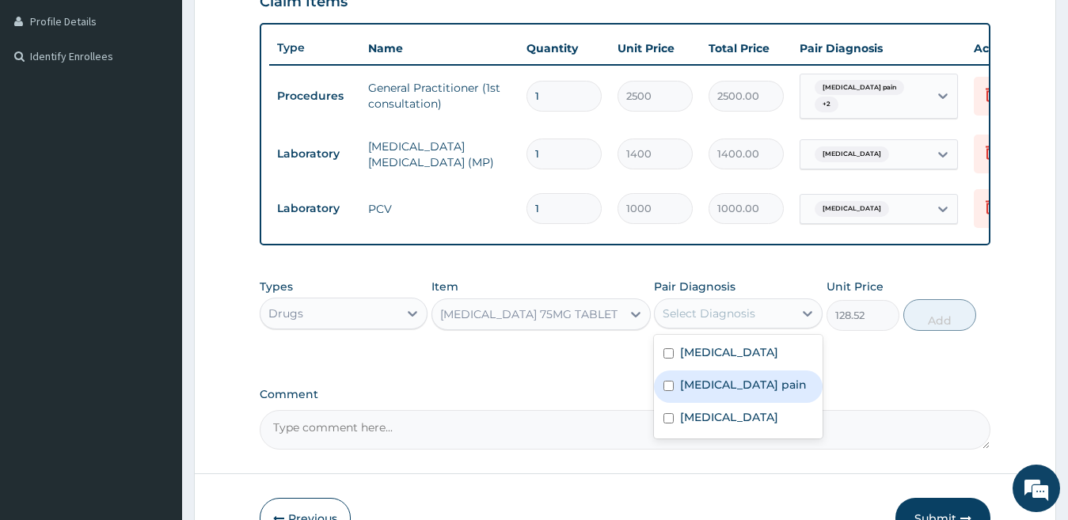
click at [678, 398] on div "[MEDICAL_DATA] pain" at bounding box center [738, 387] width 169 height 32
checkbox input "true"
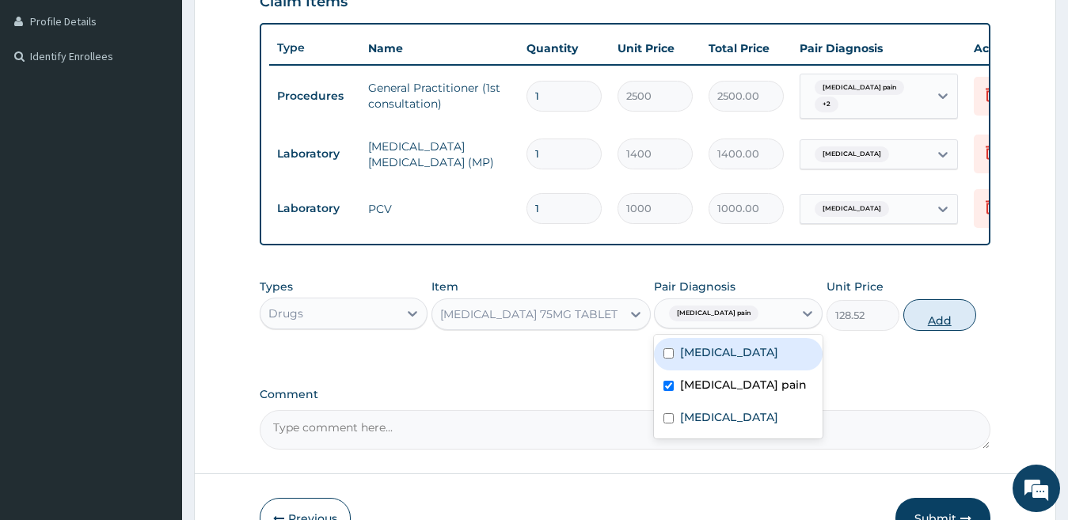
click at [935, 331] on button "Add" at bounding box center [939, 315] width 73 height 32
type input "0"
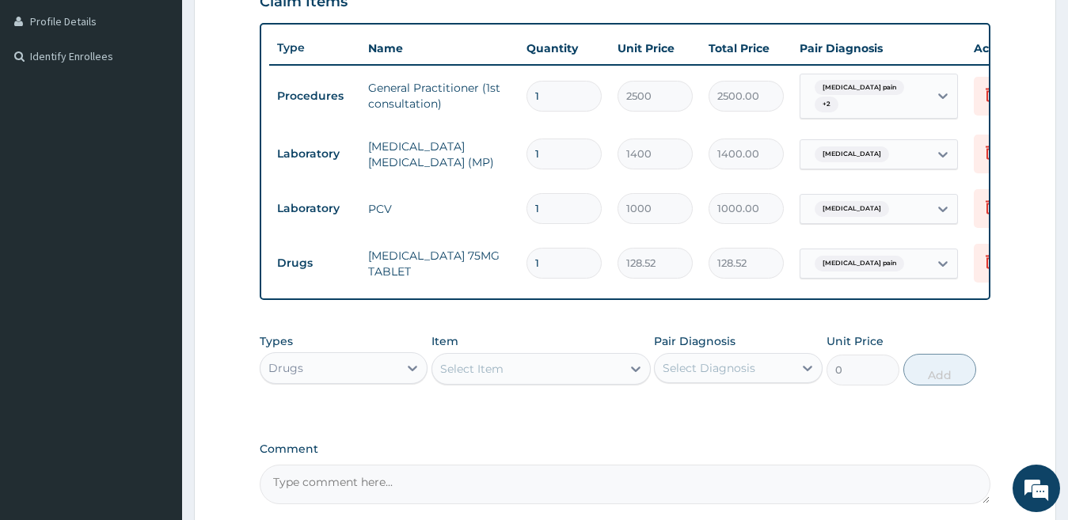
type input "10"
type input "1285.20"
type input "10"
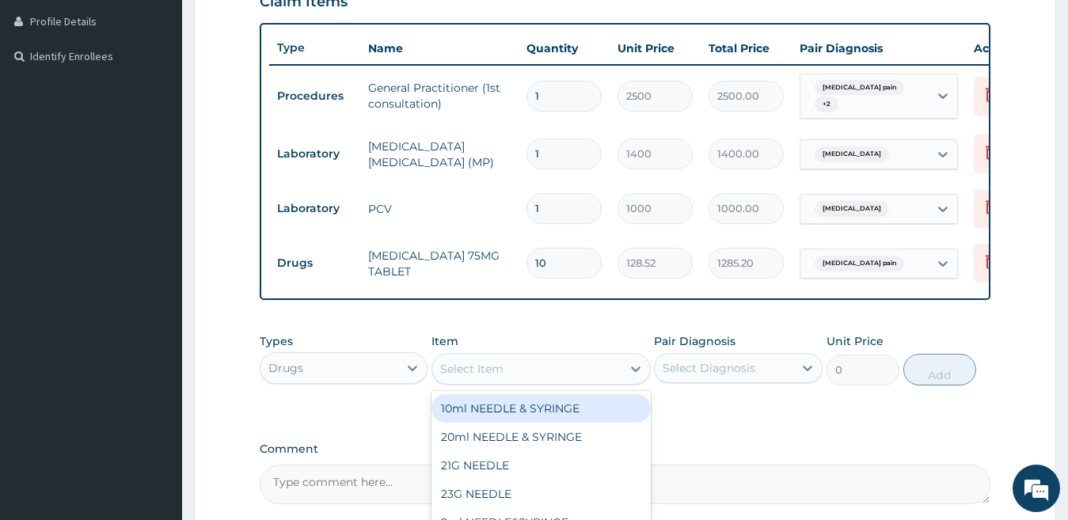
click at [493, 377] on div "Select Item" at bounding box center [471, 369] width 63 height 16
type input "DICLO"
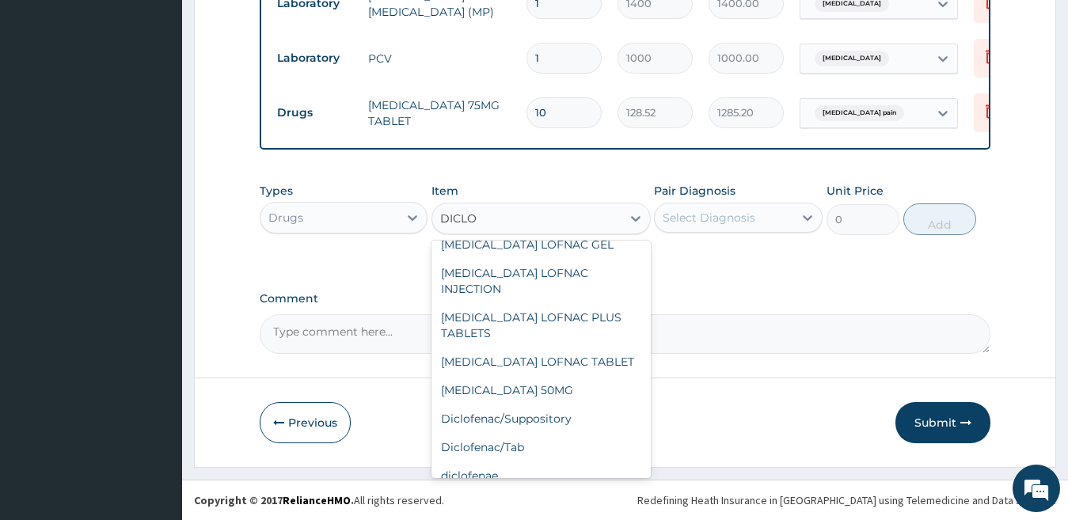
scroll to position [101, 0]
click at [599, 379] on div "[MEDICAL_DATA] 50MG" at bounding box center [540, 388] width 219 height 29
type input "21.42"
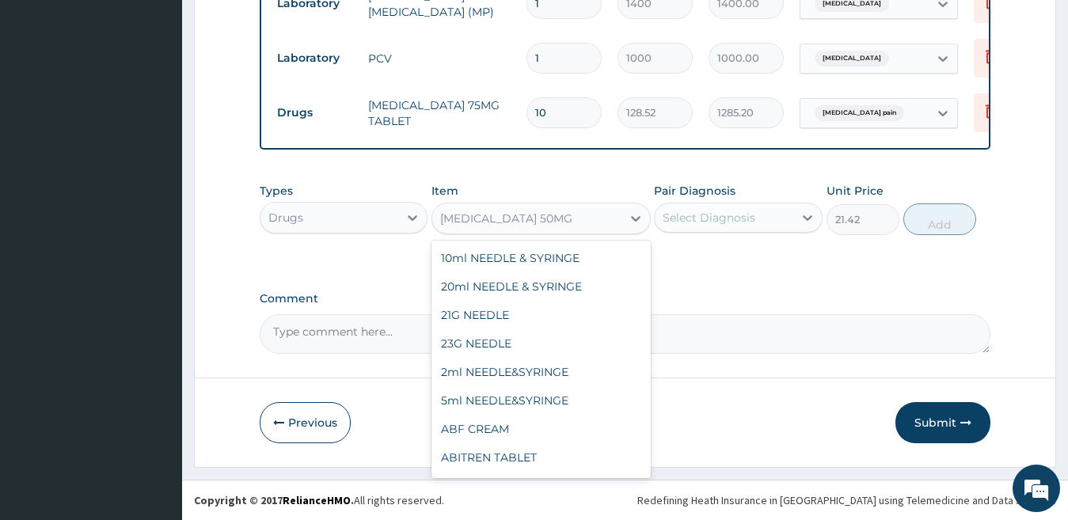
click at [569, 232] on div "[MEDICAL_DATA] 50MG" at bounding box center [540, 219] width 219 height 32
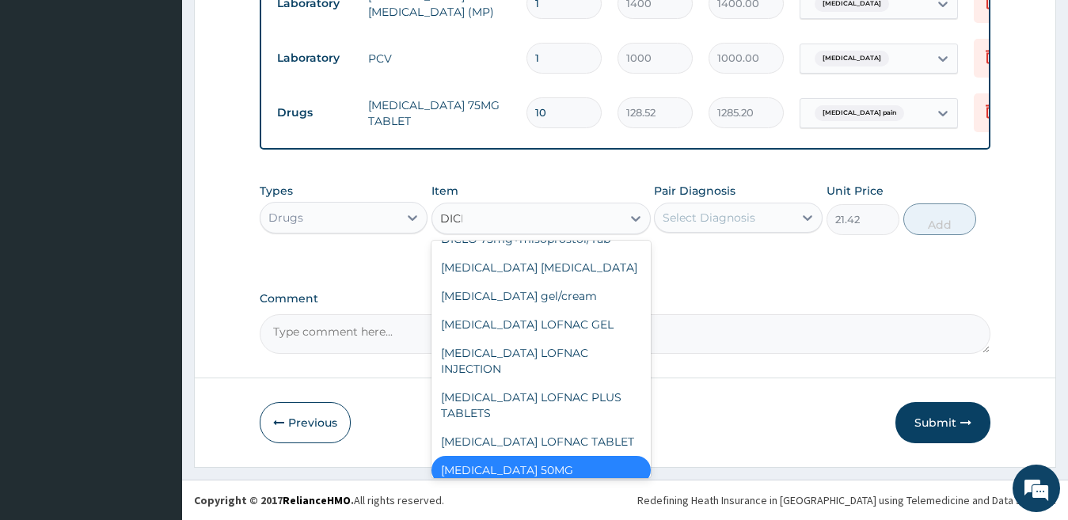
scroll to position [19, 0]
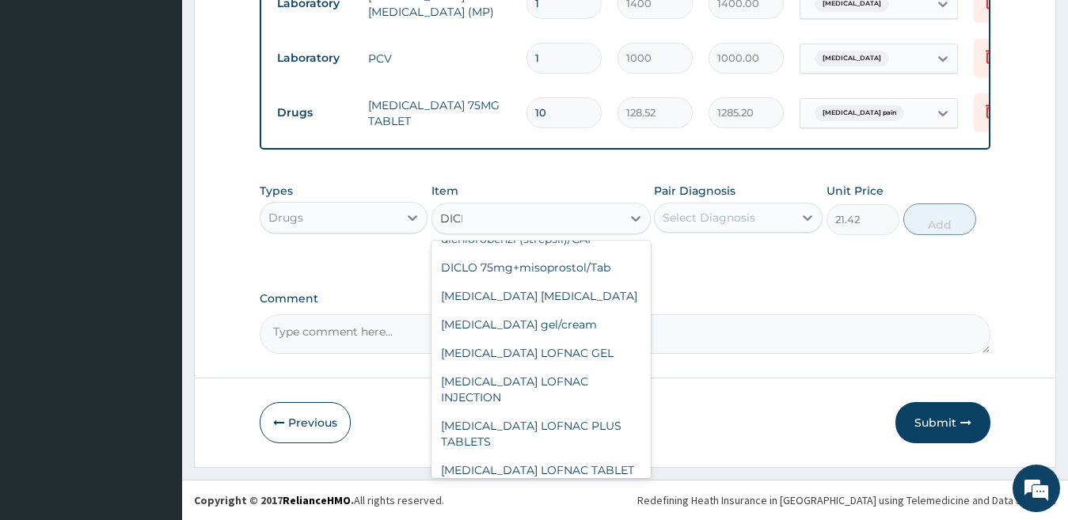
type input "DICLO"
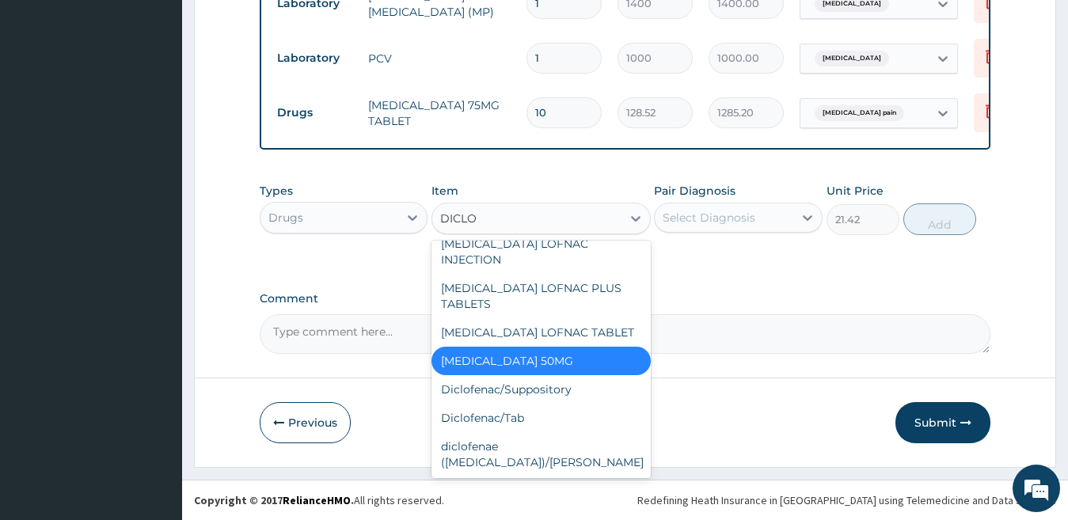
scroll to position [120, 0]
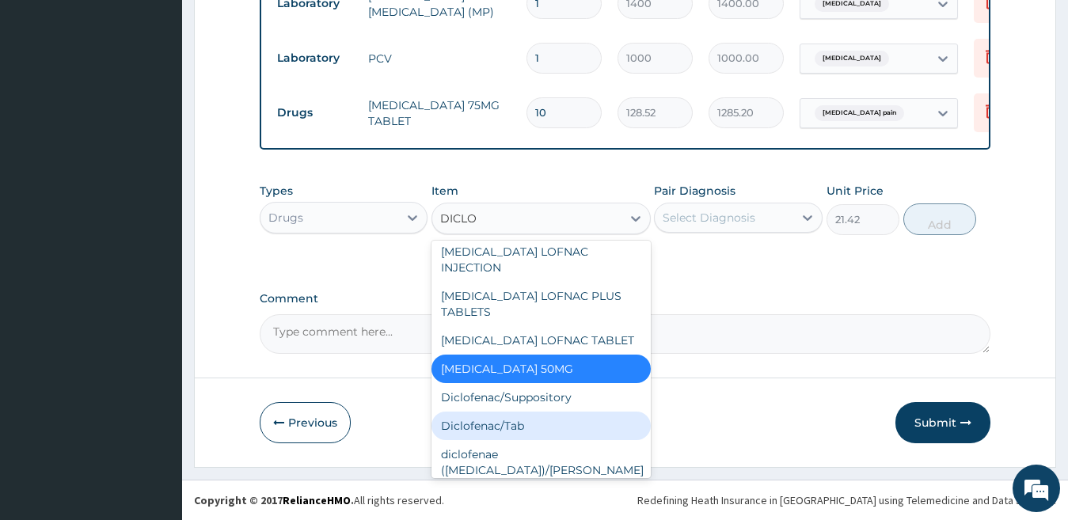
click at [519, 412] on div "Diclofenac/Tab" at bounding box center [540, 426] width 219 height 29
type input "38"
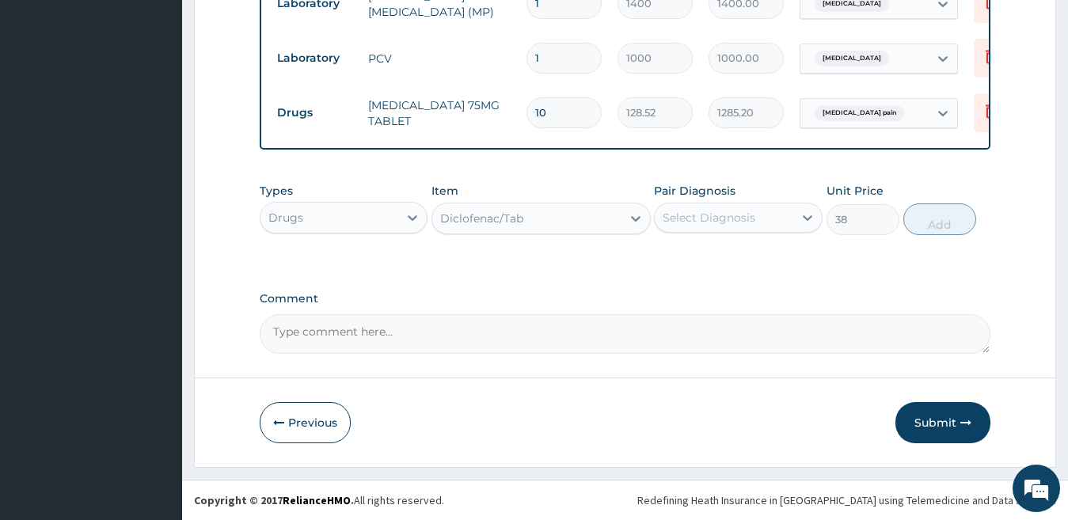
click at [720, 97] on input "1285.20" at bounding box center [746, 112] width 75 height 31
drag, startPoint x: 720, startPoint y: 96, endPoint x: 760, endPoint y: 100, distance: 39.8
click at [760, 100] on input "1285.20" at bounding box center [746, 112] width 75 height 31
click at [469, 228] on div "Diclofenac/Tab" at bounding box center [526, 218] width 189 height 25
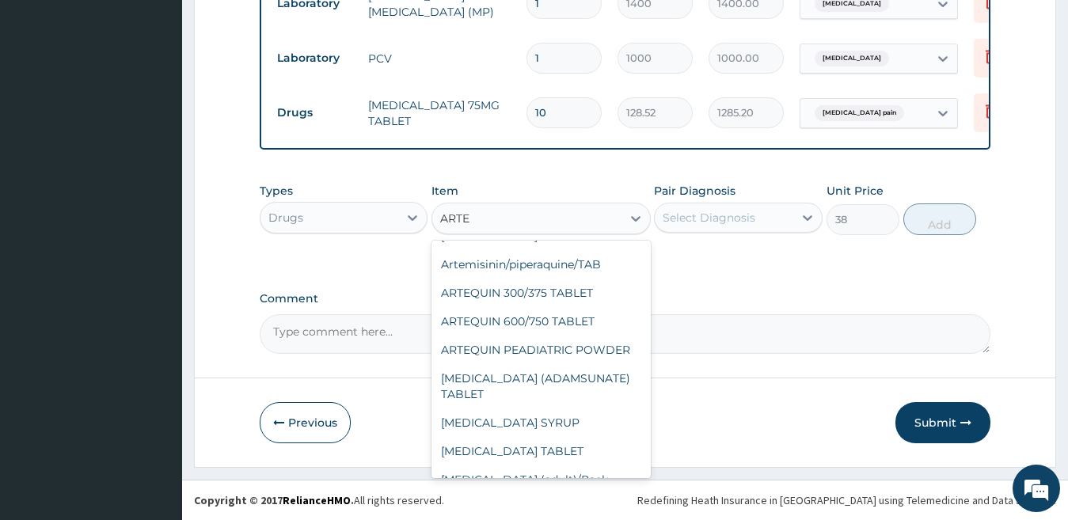
scroll to position [93, 0]
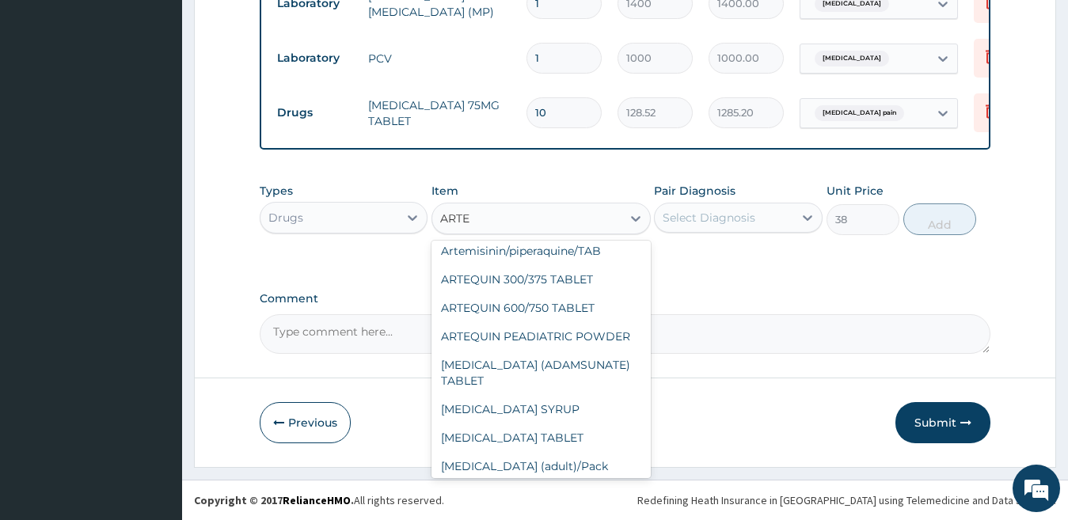
type input "ARTEQ"
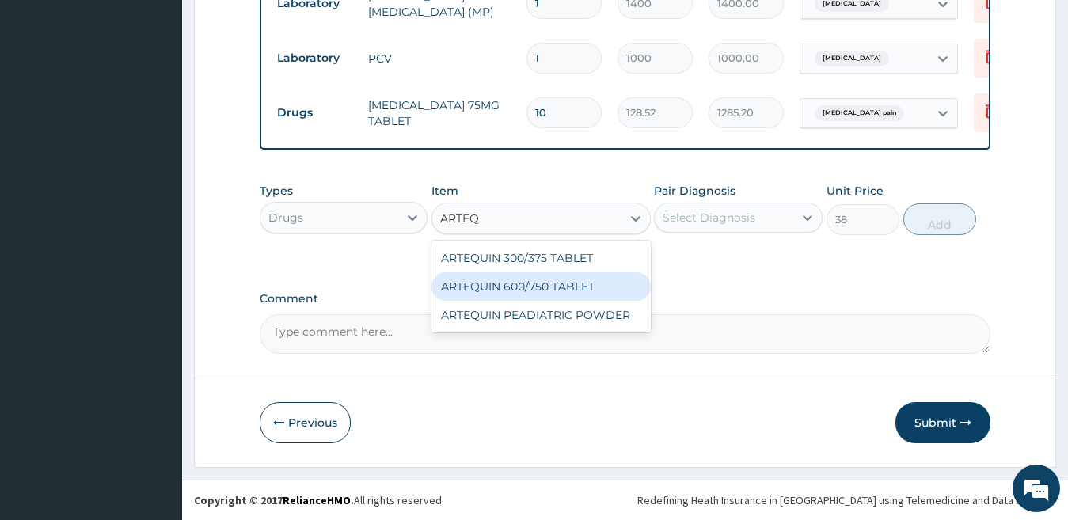
click at [555, 286] on div "ARTEQUIN 600/750 TABLET" at bounding box center [540, 286] width 219 height 29
type input "378"
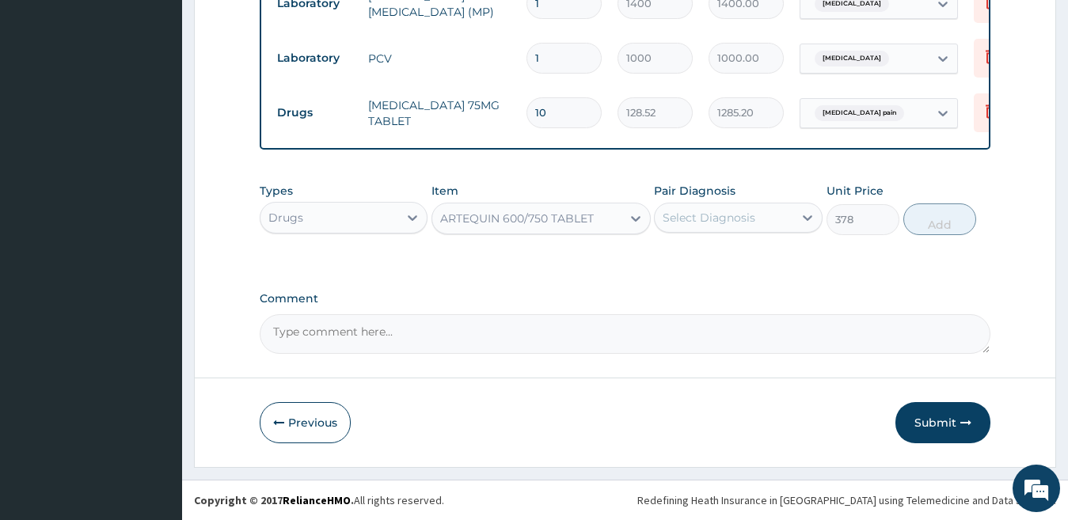
click at [560, 225] on div "ARTEQUIN 600/750 TABLET" at bounding box center [517, 219] width 154 height 16
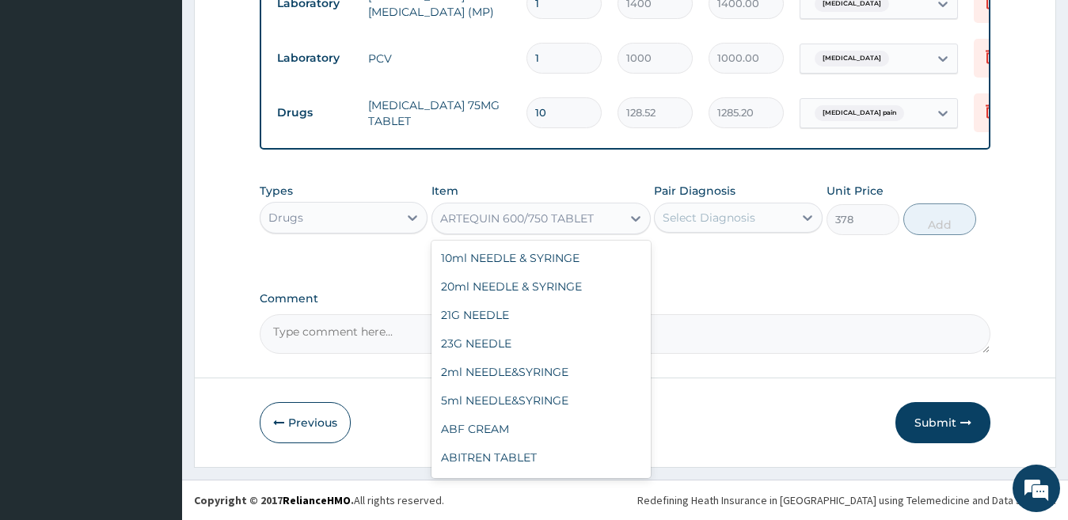
scroll to position [4035, 0]
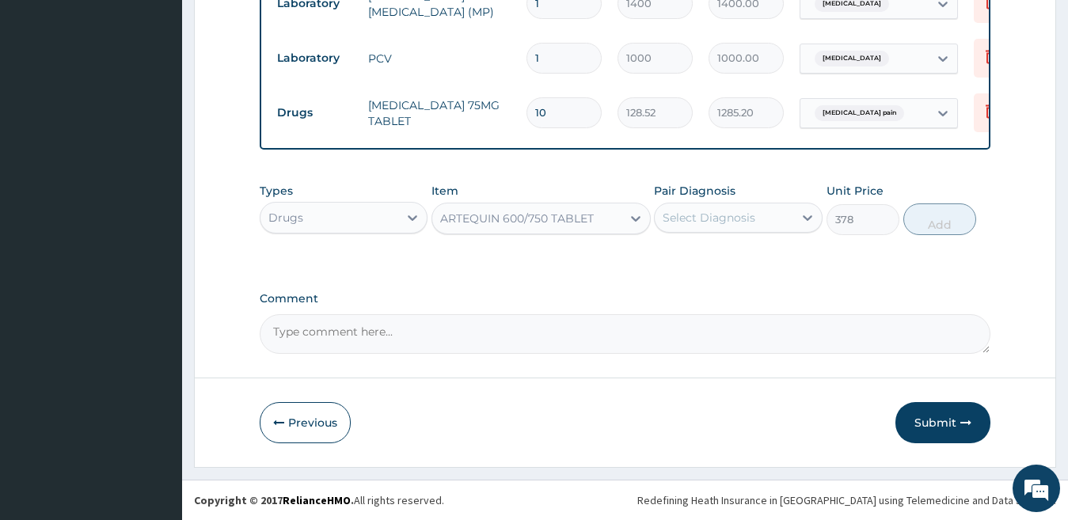
click at [560, 225] on div "ARTEQUIN 600/750 TABLET" at bounding box center [517, 219] width 154 height 16
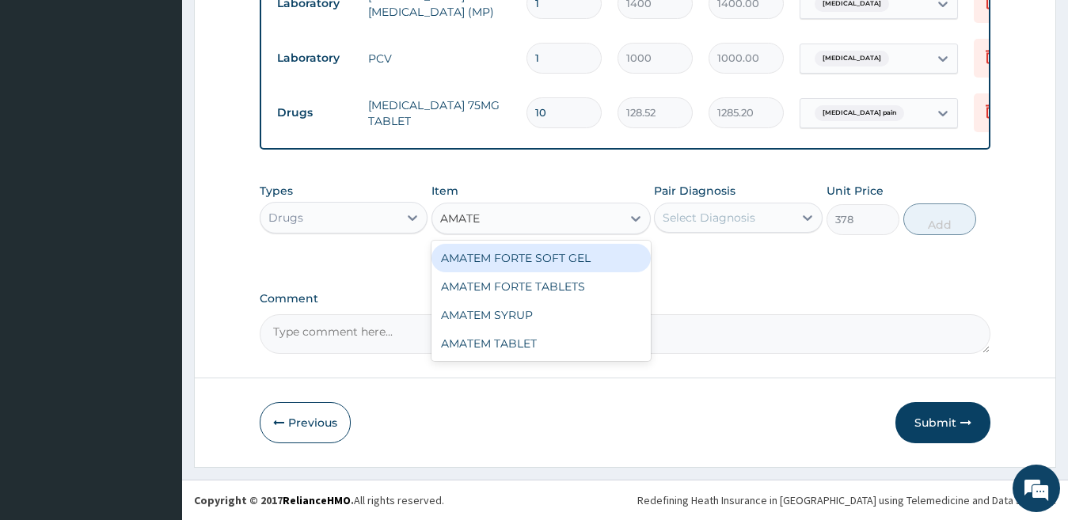
type input "AMATEM"
click at [566, 257] on div "AMATEM FORTE SOFT GEL" at bounding box center [540, 258] width 219 height 29
type input "277.2"
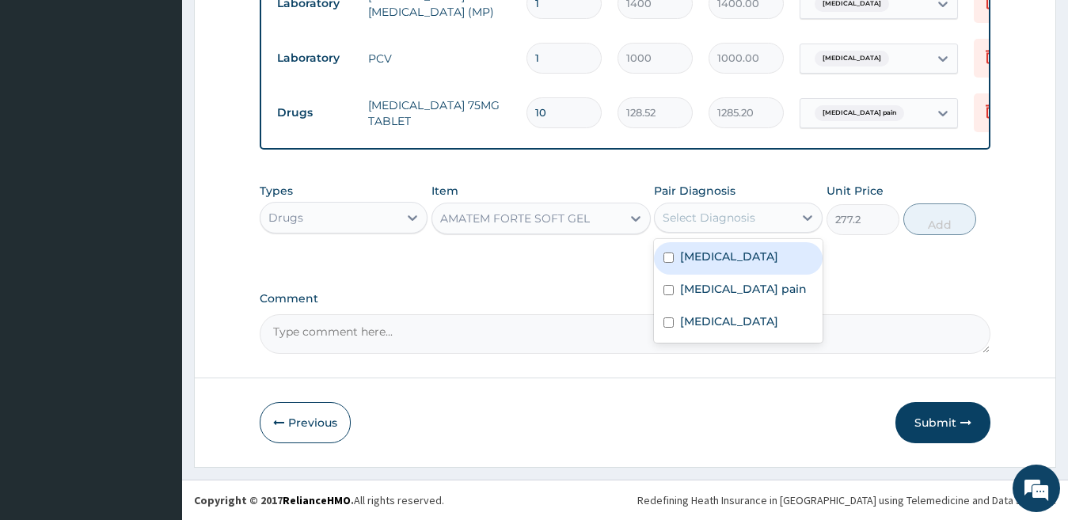
click at [763, 213] on div "Select Diagnosis" at bounding box center [724, 217] width 139 height 25
click at [697, 259] on label "[MEDICAL_DATA]" at bounding box center [729, 257] width 98 height 16
checkbox input "true"
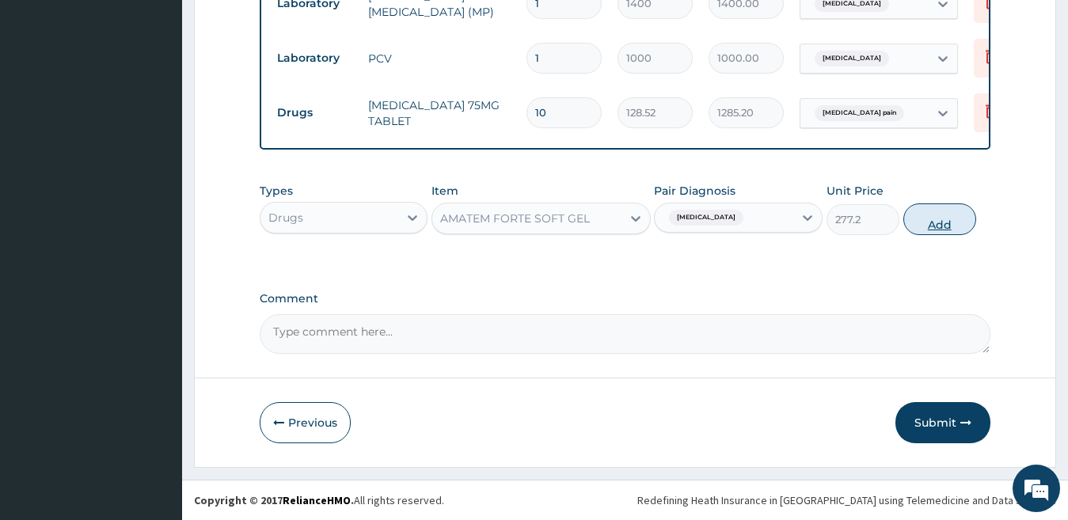
click at [939, 225] on button "Add" at bounding box center [939, 219] width 73 height 32
type input "0"
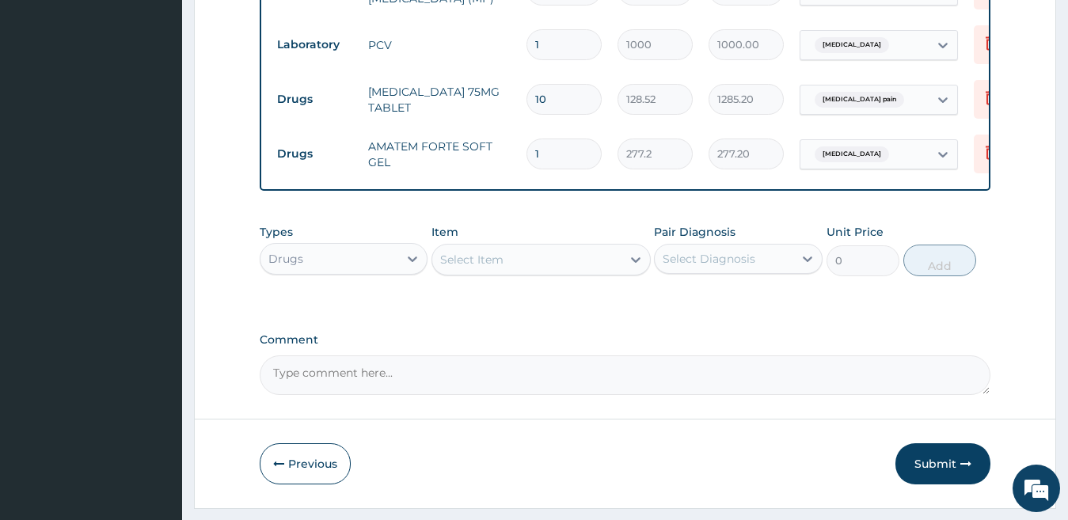
type input "0.00"
type input "6"
type input "1663.20"
type input "6"
drag, startPoint x: 720, startPoint y: 156, endPoint x: 764, endPoint y: 162, distance: 44.0
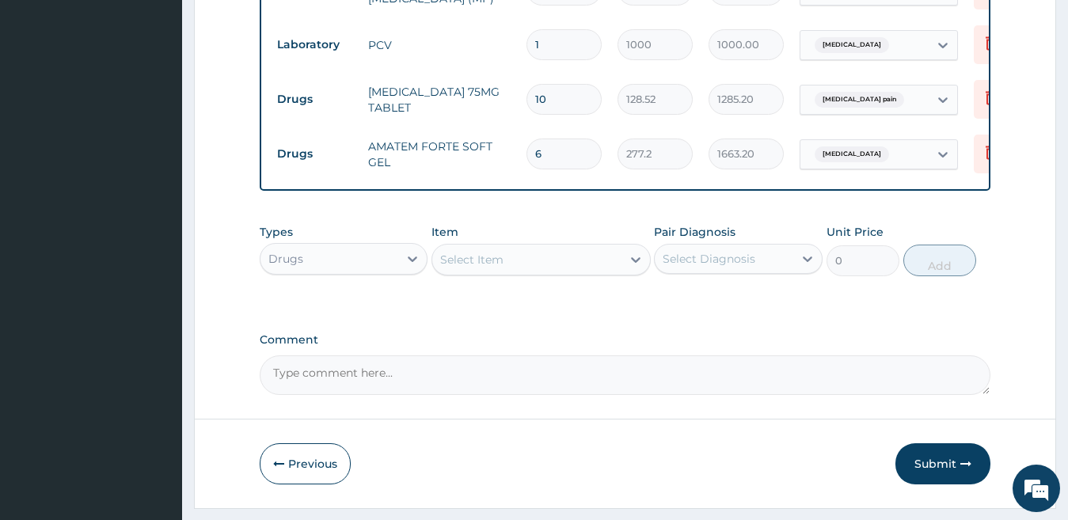
click at [764, 162] on input "1663.20" at bounding box center [746, 154] width 75 height 31
click at [743, 172] on td "1663.20" at bounding box center [746, 154] width 91 height 47
drag, startPoint x: 716, startPoint y: 155, endPoint x: 760, endPoint y: 158, distance: 43.7
click at [760, 158] on input "1663.20" at bounding box center [746, 154] width 75 height 31
click at [531, 272] on div "Select Item" at bounding box center [526, 259] width 189 height 25
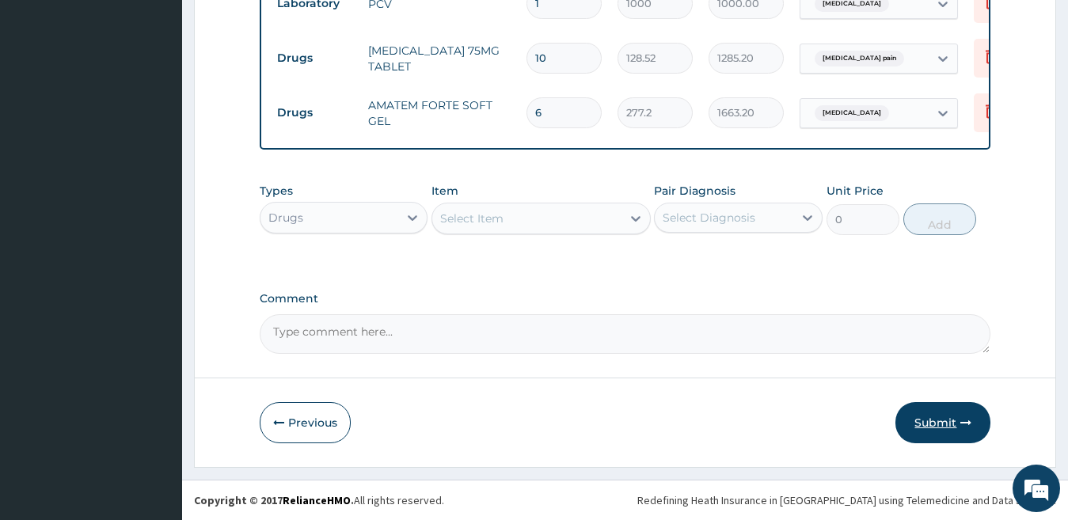
click at [929, 421] on button "Submit" at bounding box center [942, 422] width 95 height 41
